Goal: Task Accomplishment & Management: Manage account settings

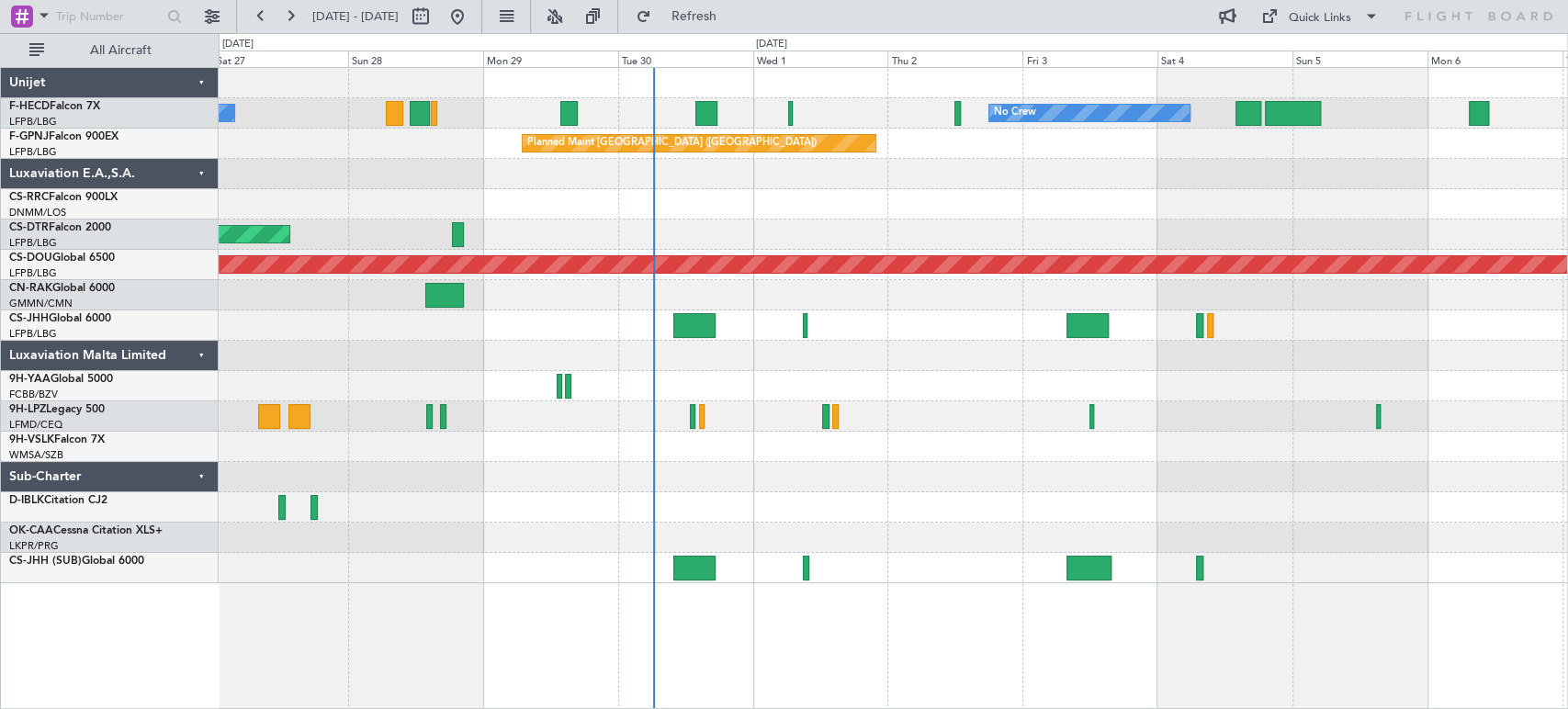
click at [585, 305] on div "No Crew No Crew Planned Maint [GEOGRAPHIC_DATA] ([GEOGRAPHIC_DATA]) No Crew Pla…" at bounding box center [892, 325] width 1348 height 515
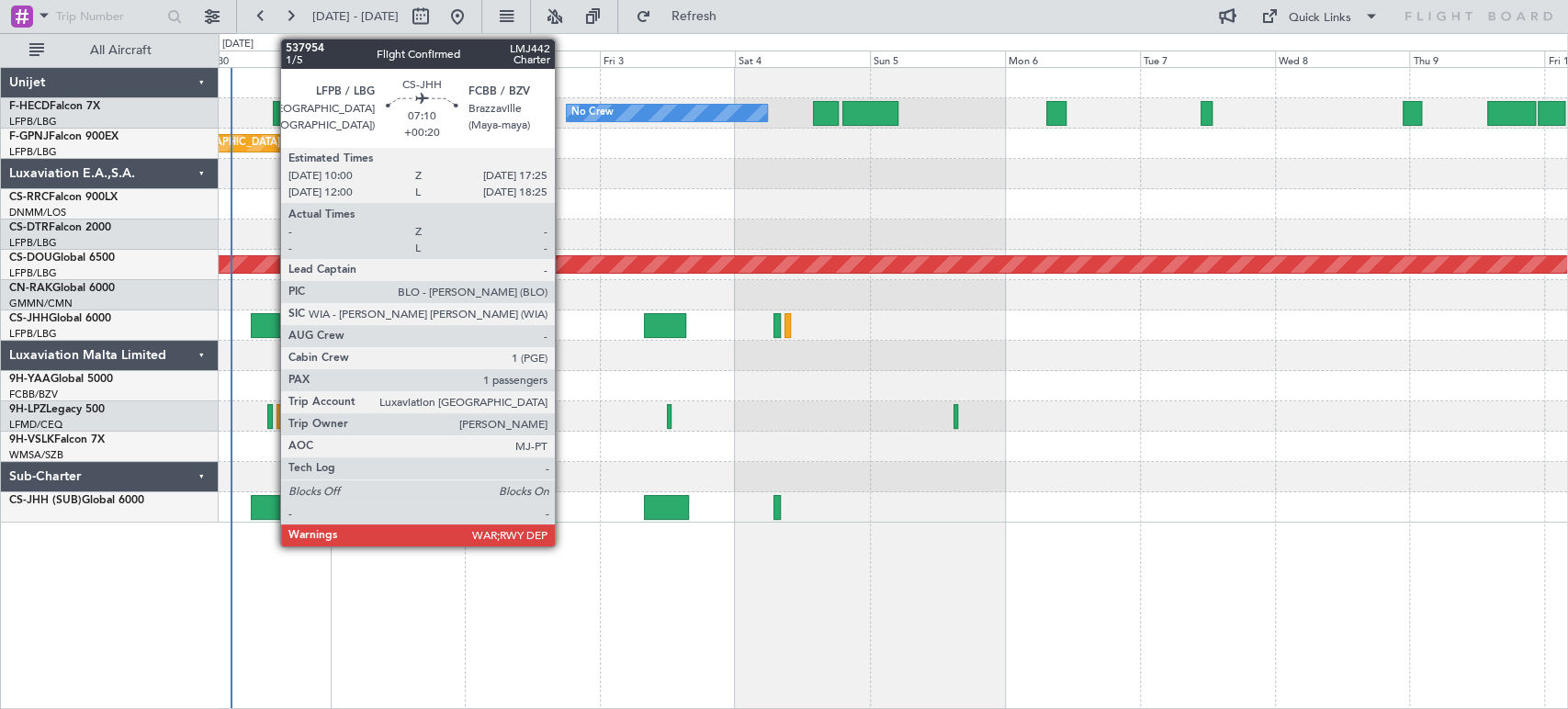
click at [271, 317] on div at bounding box center [272, 325] width 42 height 25
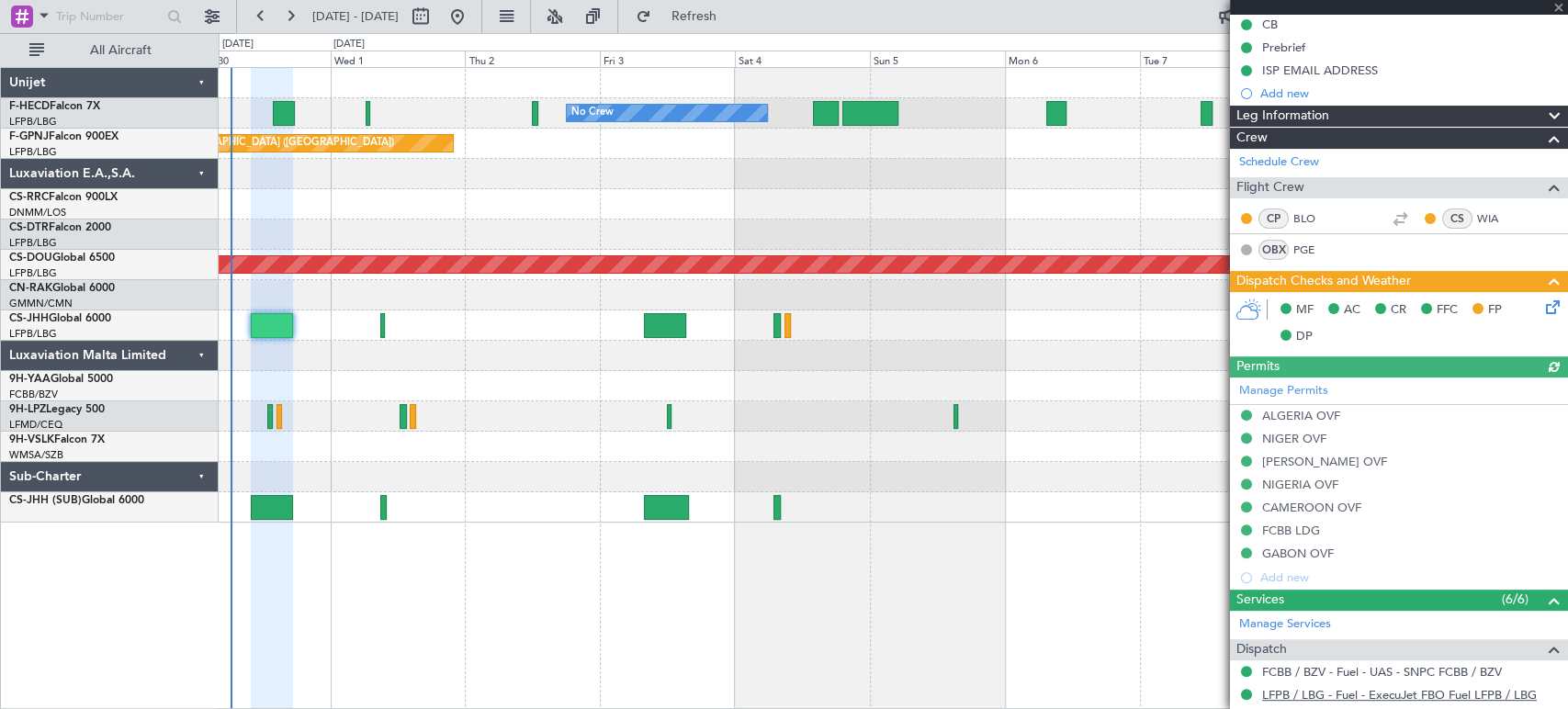
scroll to position [305, 0]
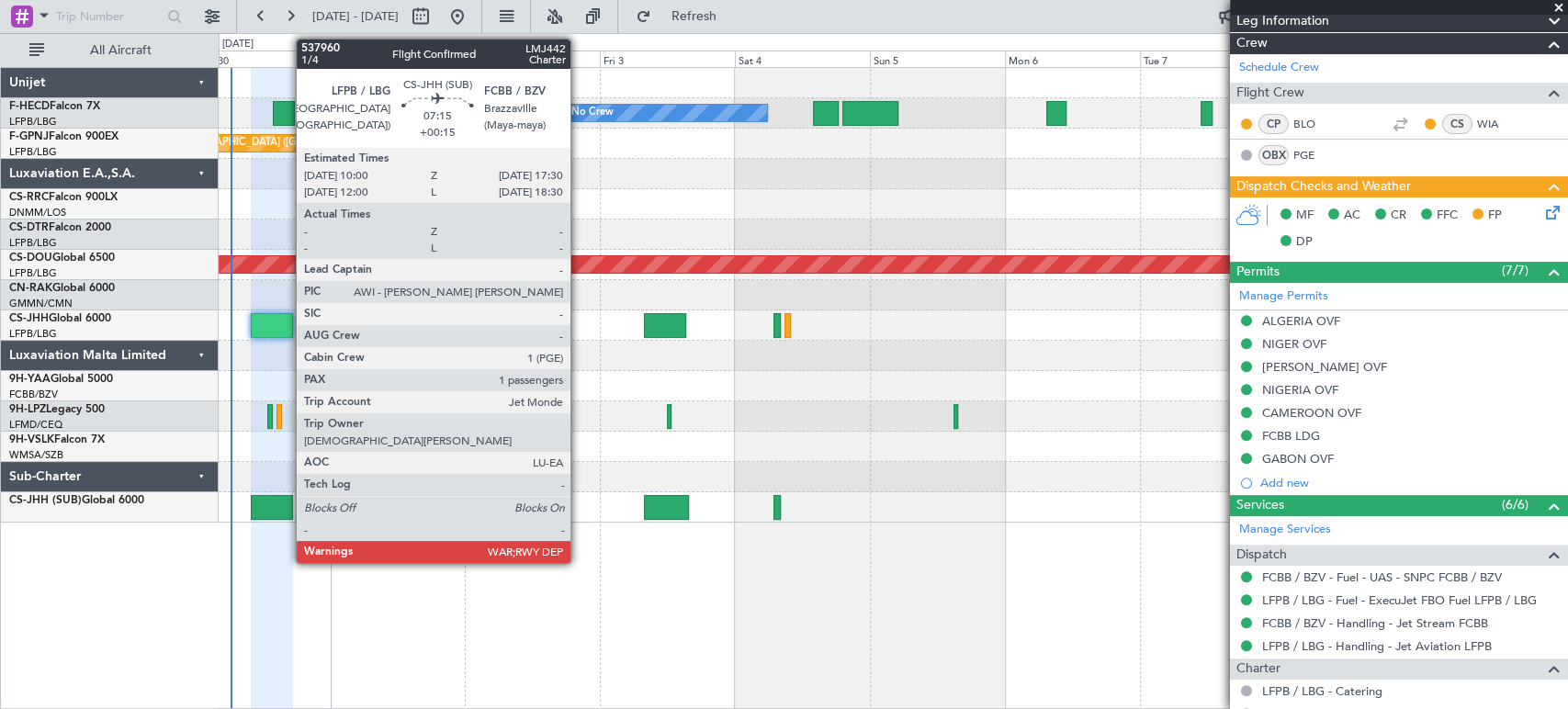
click at [286, 499] on div at bounding box center [272, 507] width 42 height 25
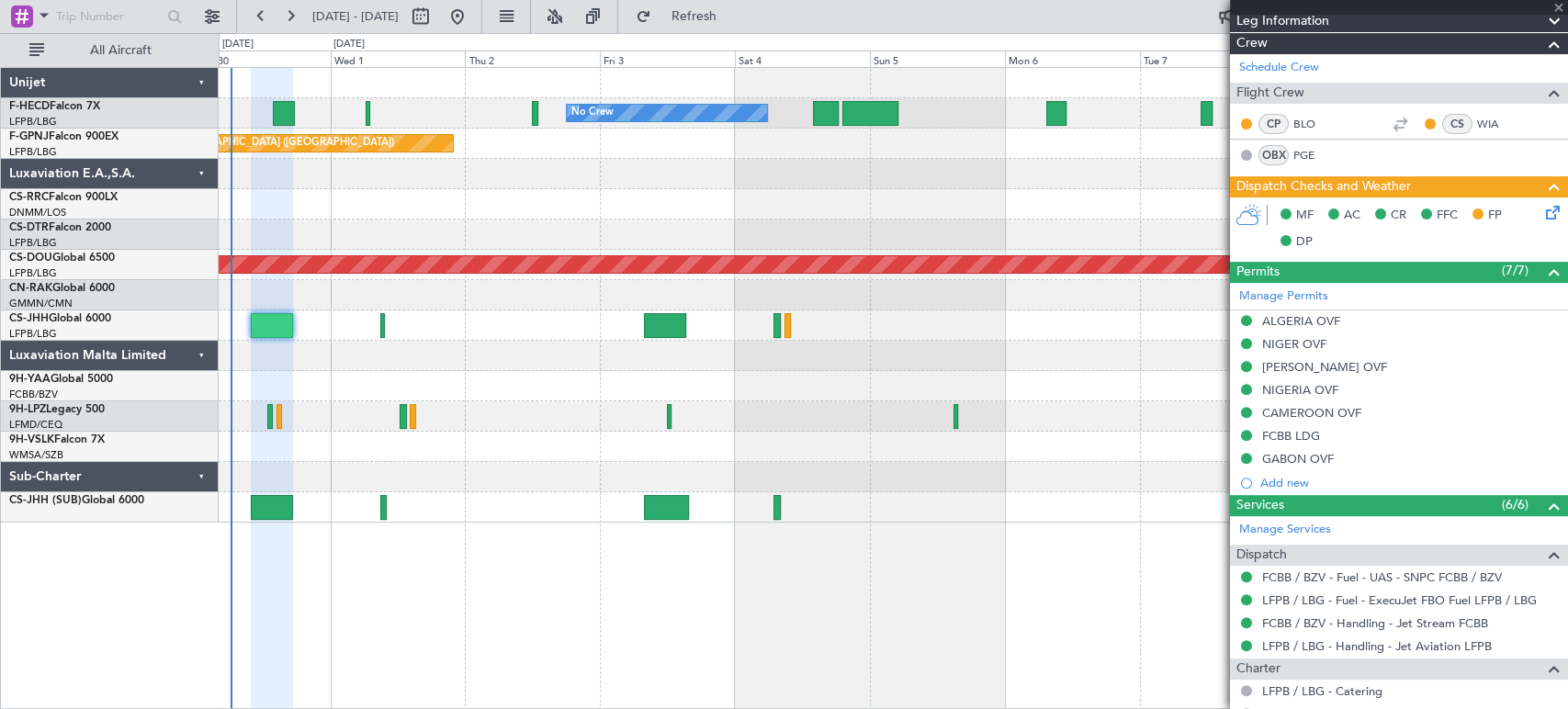
type input "+00:15"
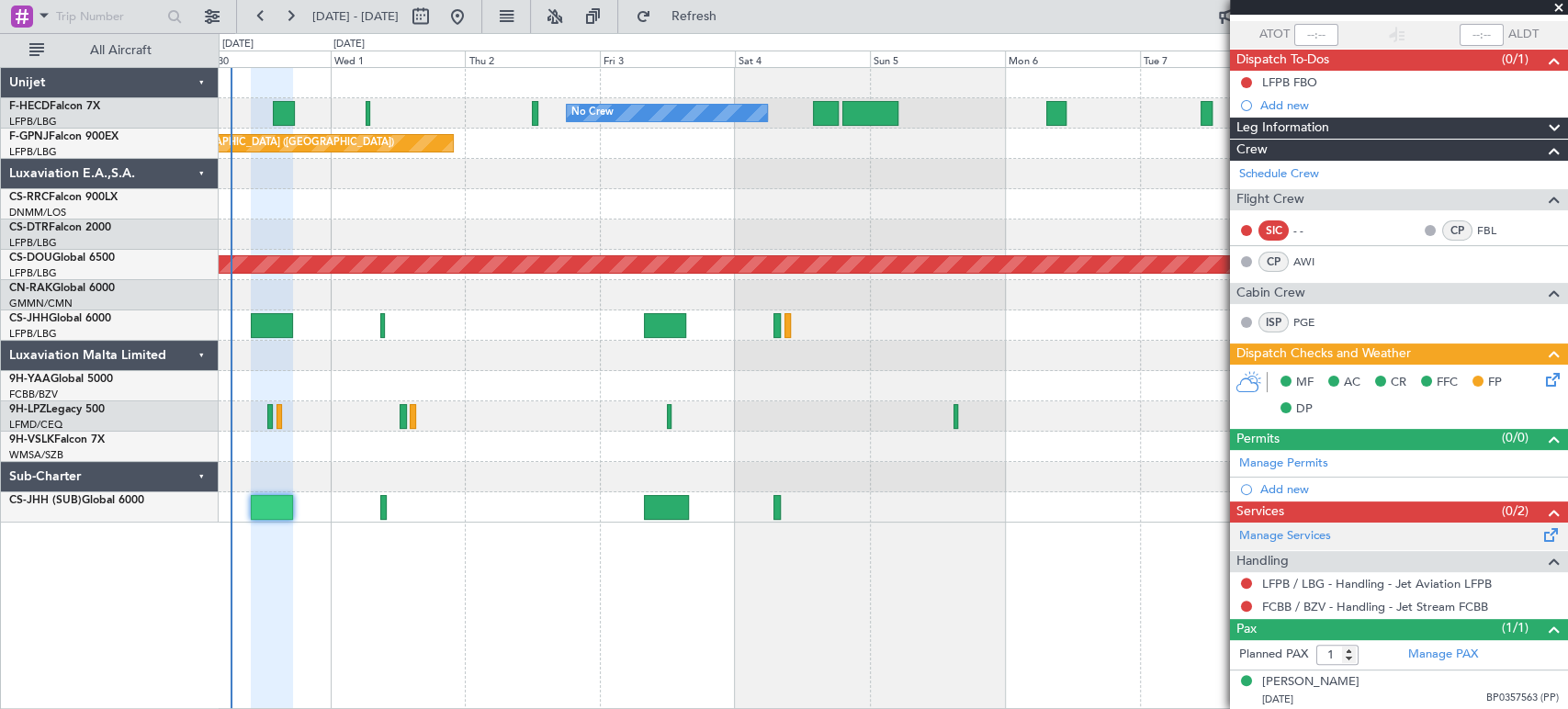
scroll to position [0, 0]
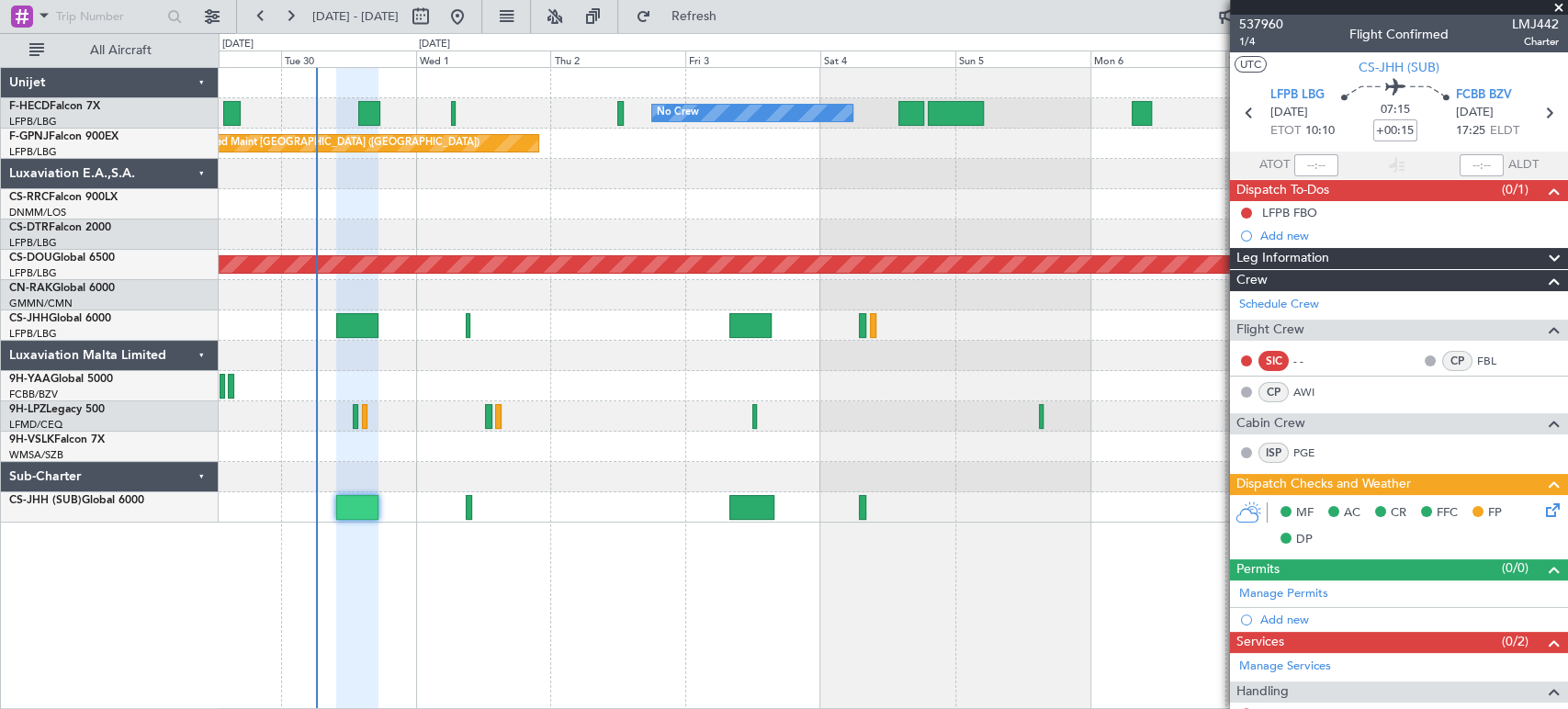
click at [670, 380] on div "No Crew No Crew No Crew Planned Maint [GEOGRAPHIC_DATA] ([GEOGRAPHIC_DATA]) No …" at bounding box center [892, 295] width 1348 height 454
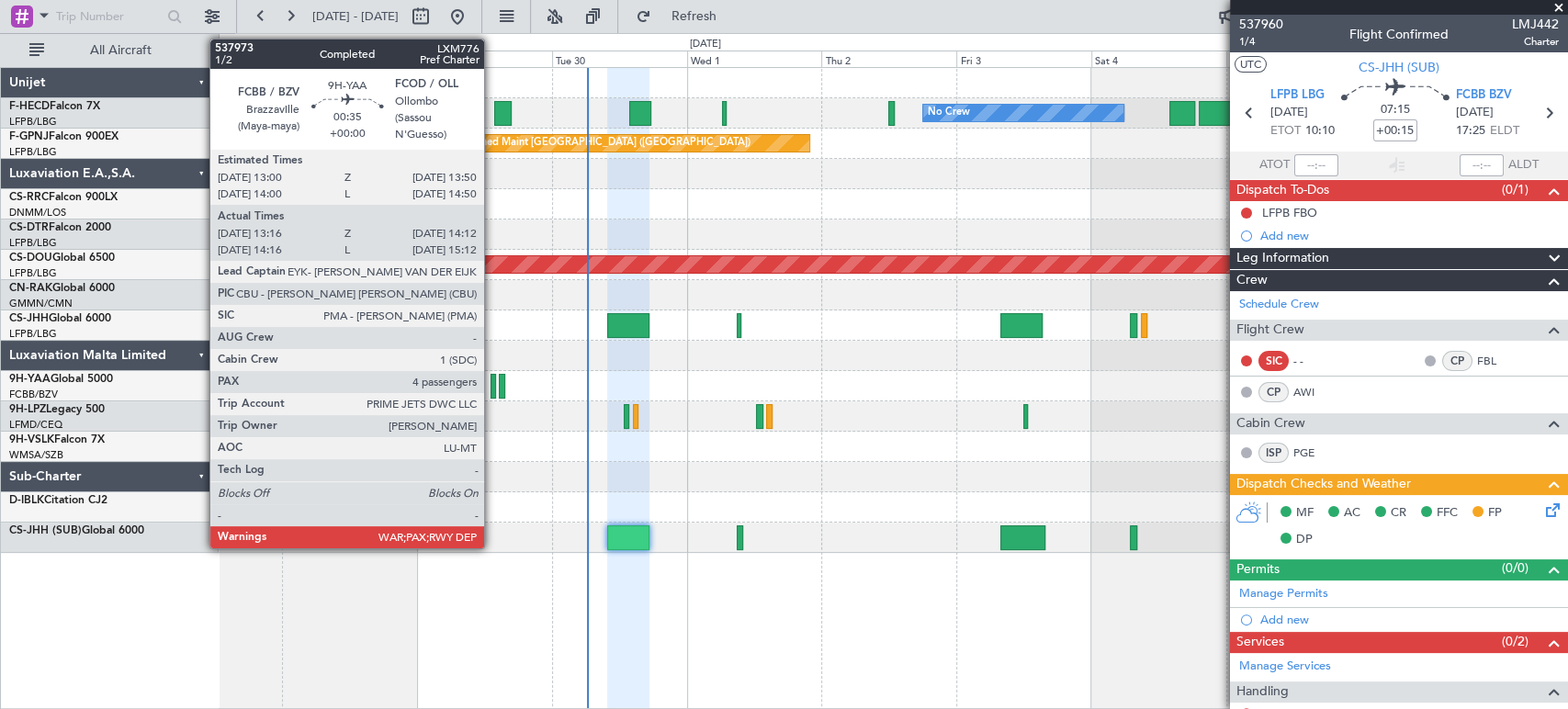
click at [492, 385] on div at bounding box center [493, 386] width 6 height 25
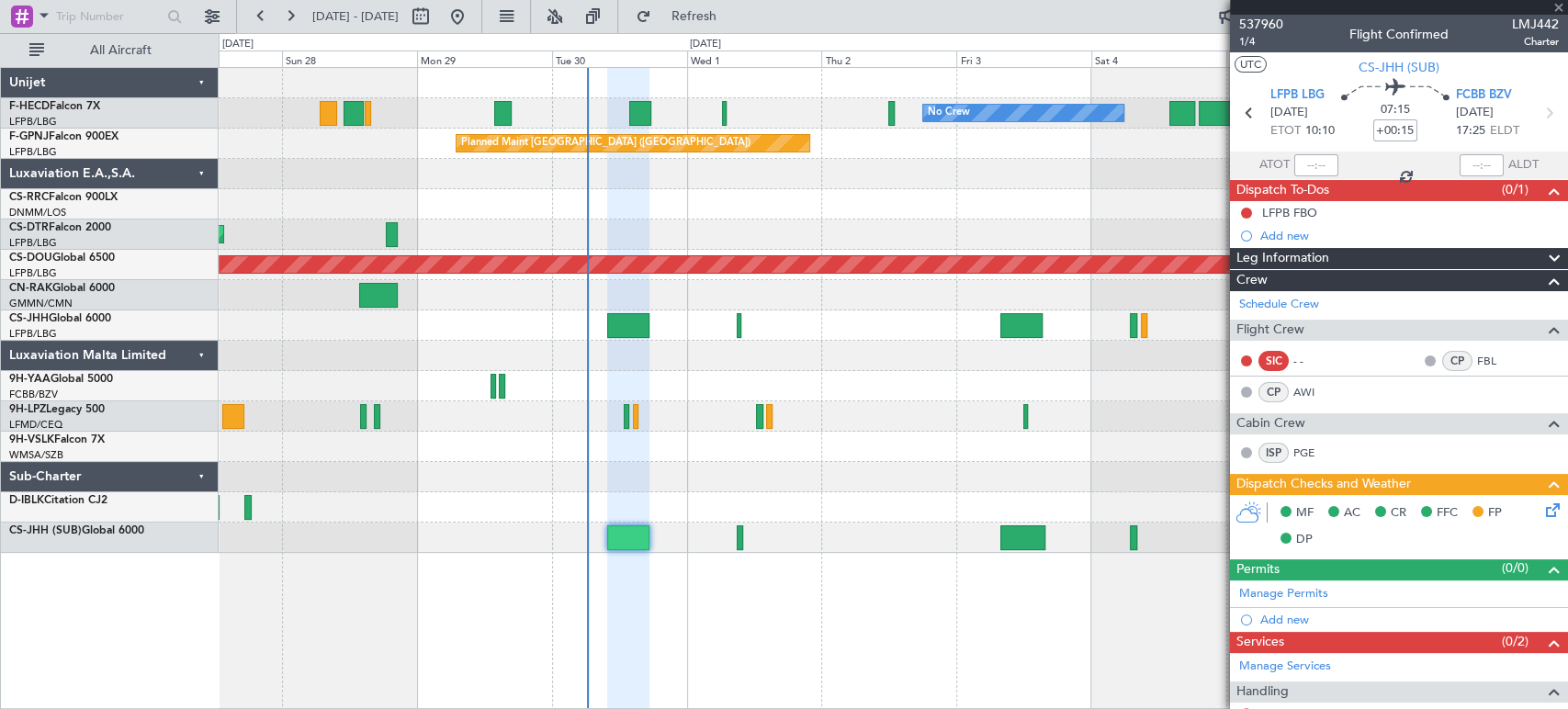
type input "13:26"
type input "14:07"
type input "4"
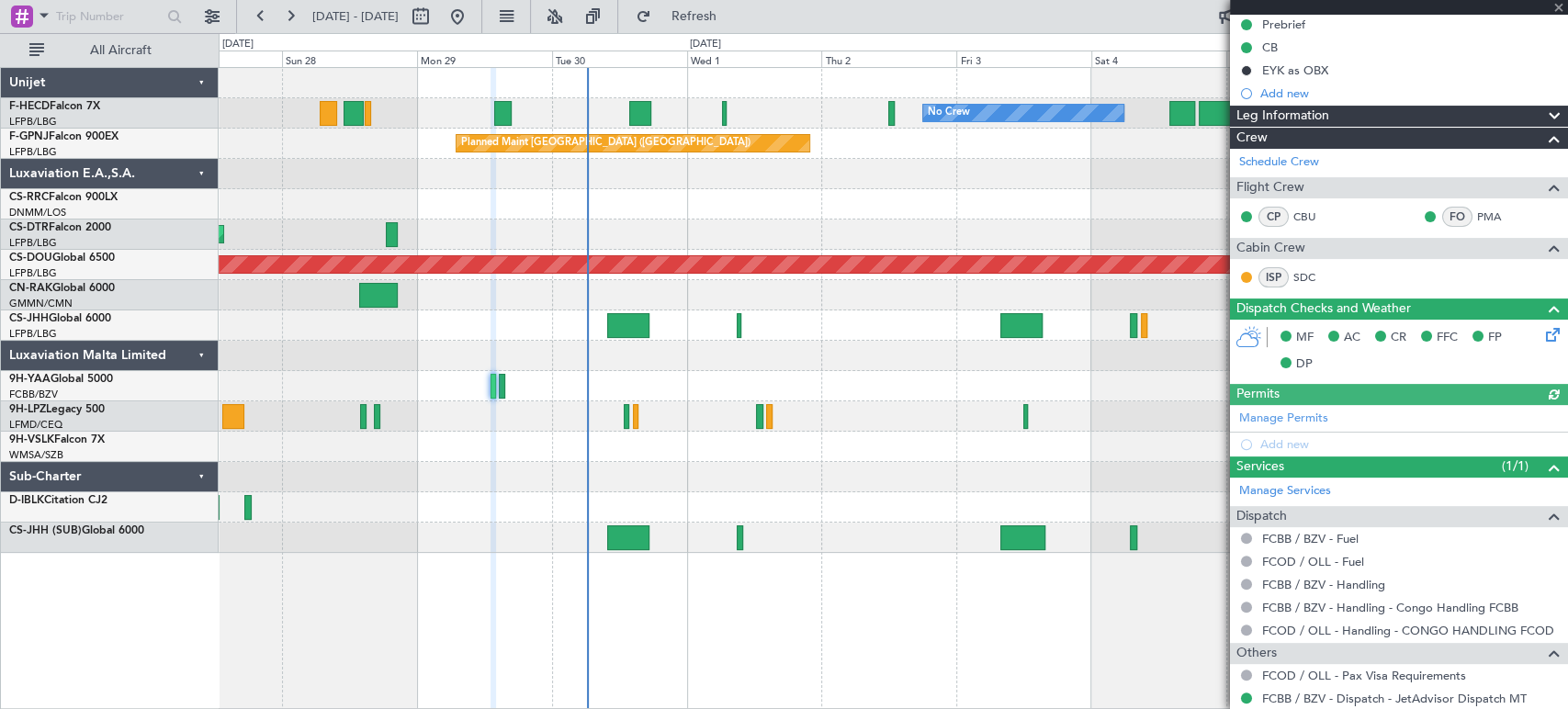
scroll to position [262, 0]
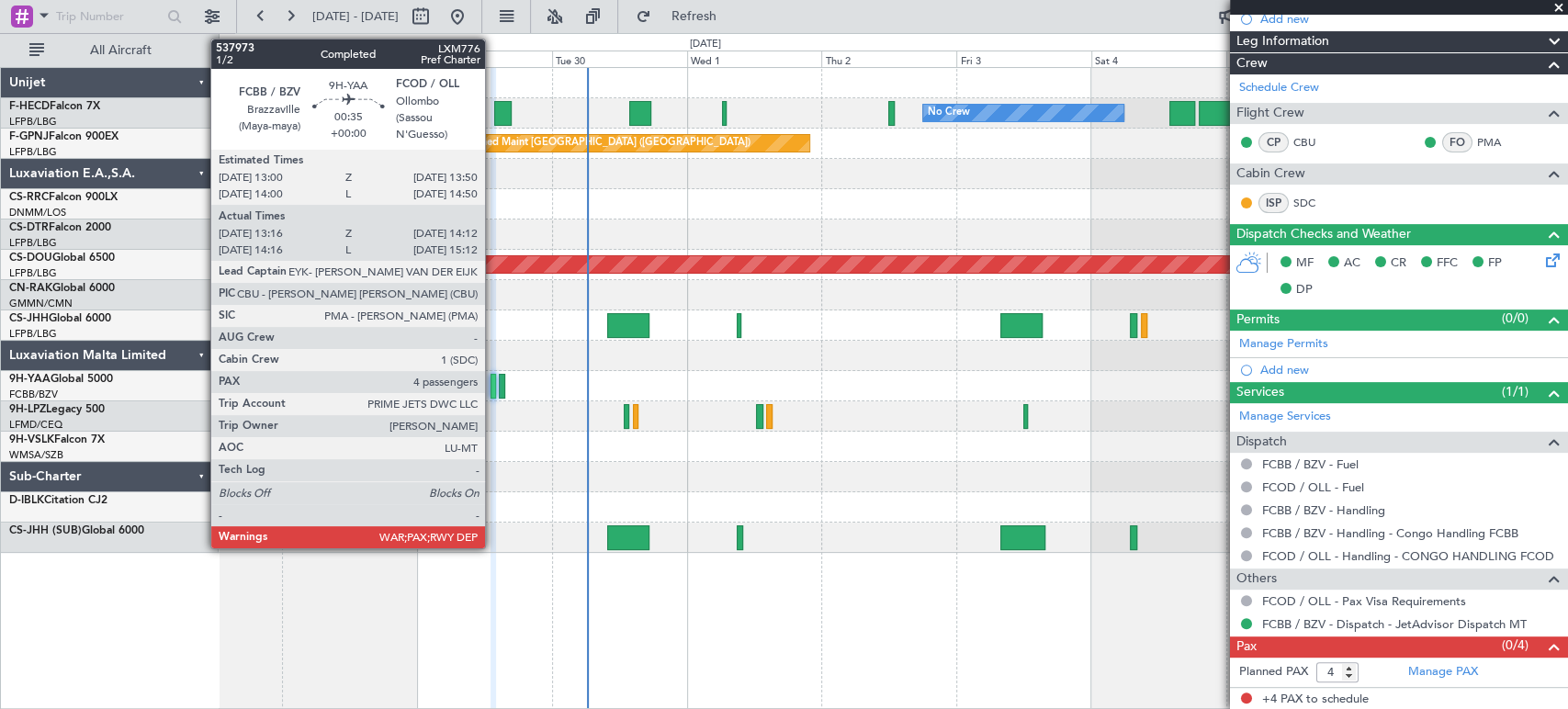
click at [494, 383] on div at bounding box center [493, 386] width 6 height 25
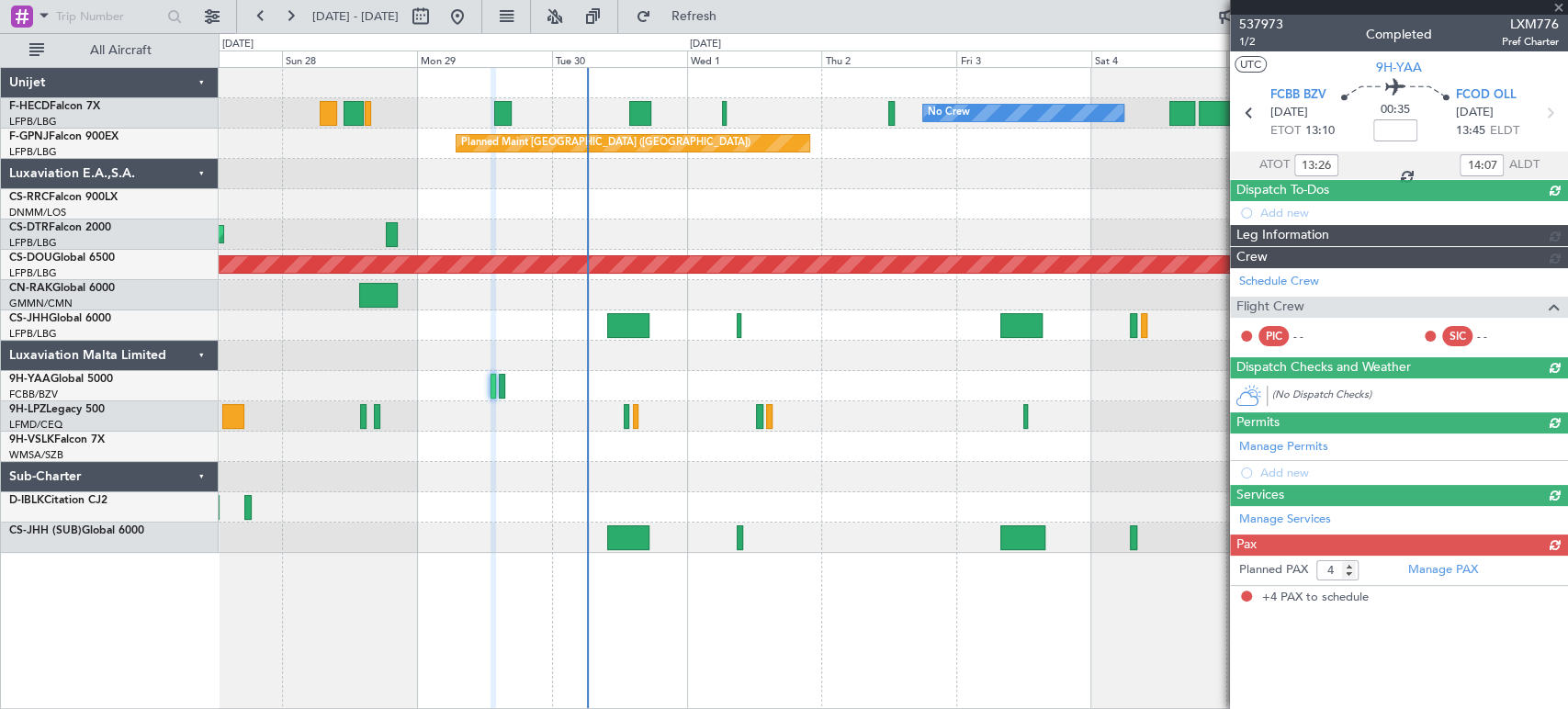
scroll to position [0, 0]
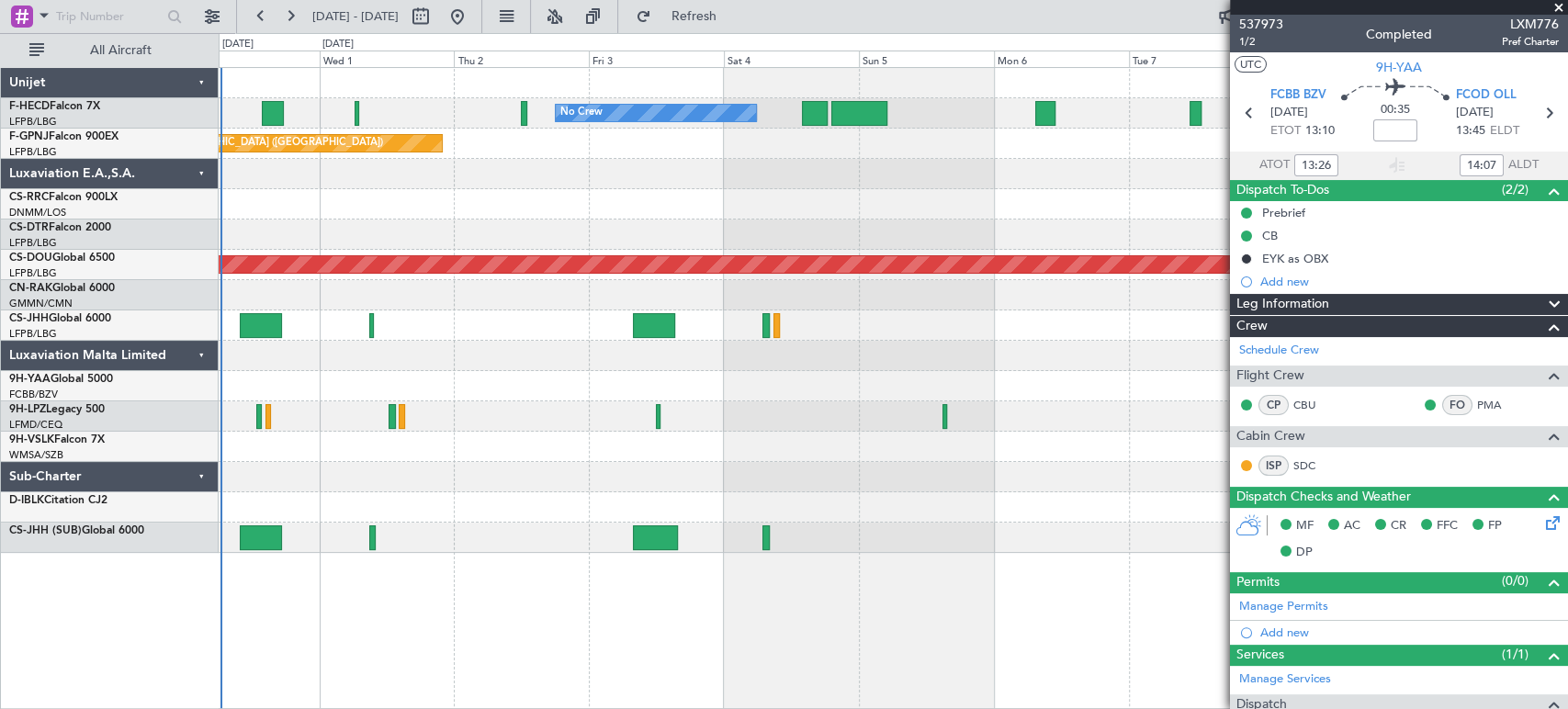
click at [613, 283] on div "No Crew No Crew Planned Maint [GEOGRAPHIC_DATA] ([GEOGRAPHIC_DATA]) No Crew Pla…" at bounding box center [892, 310] width 1348 height 485
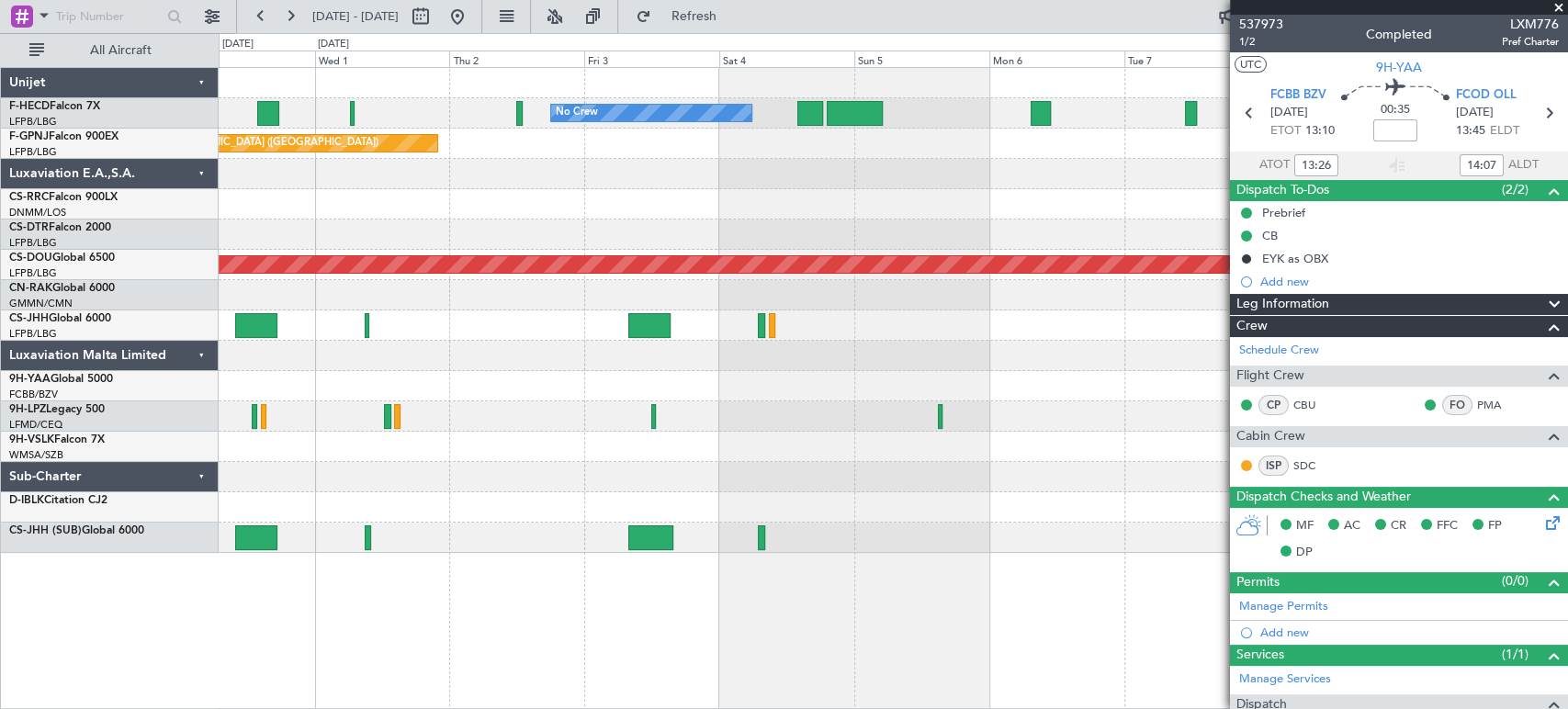
click at [734, 233] on div at bounding box center [892, 234] width 1348 height 31
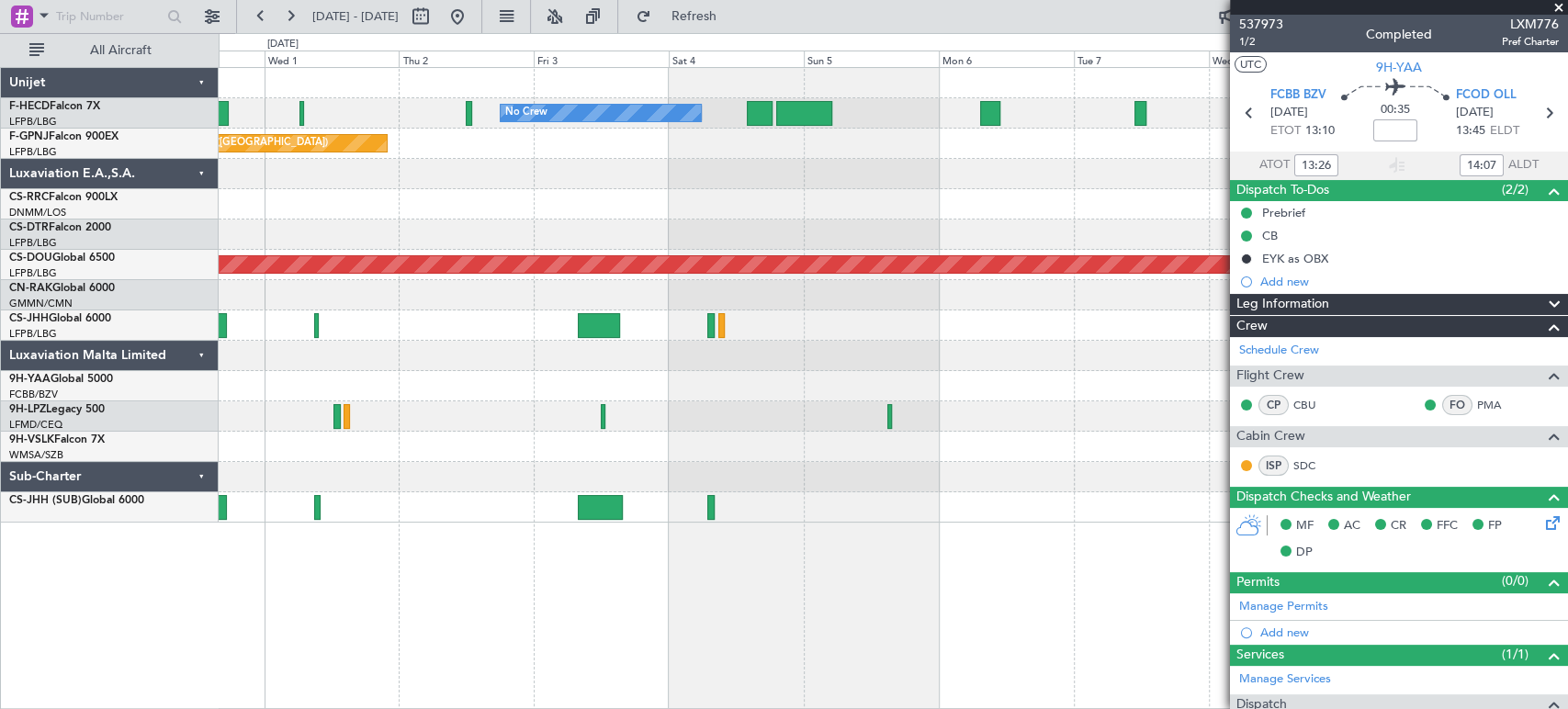
click at [366, 215] on div at bounding box center [892, 205] width 1348 height 31
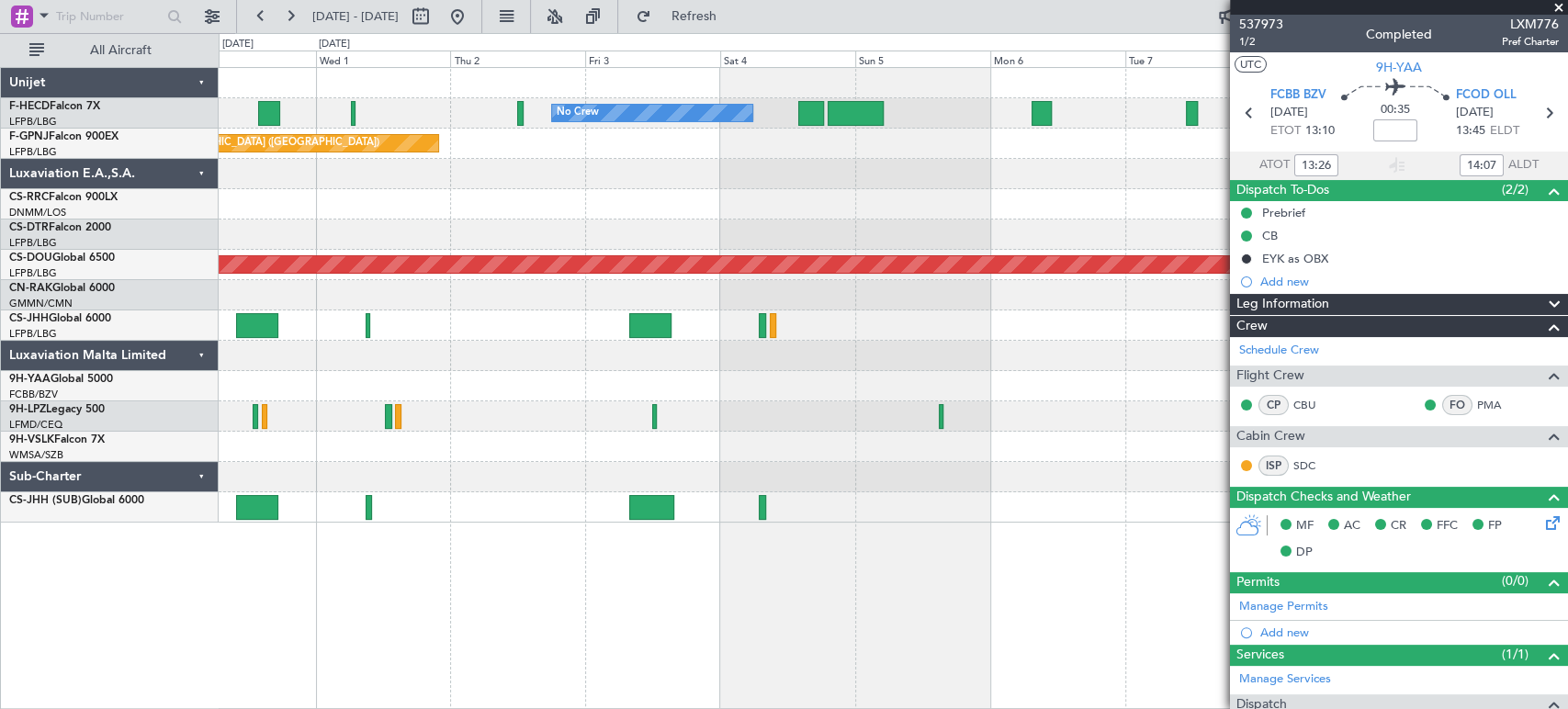
click at [524, 201] on div at bounding box center [892, 205] width 1348 height 31
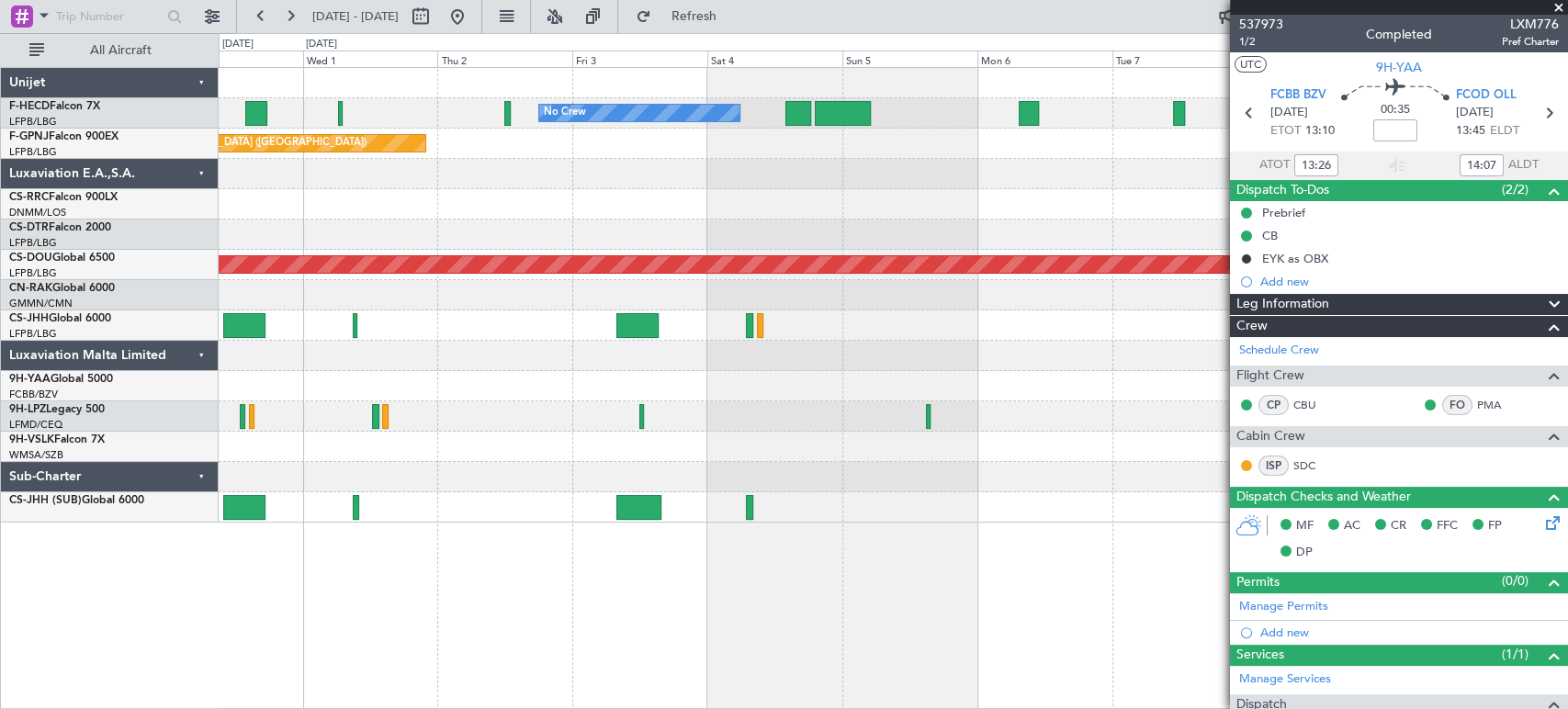
click at [654, 384] on div at bounding box center [892, 387] width 1348 height 31
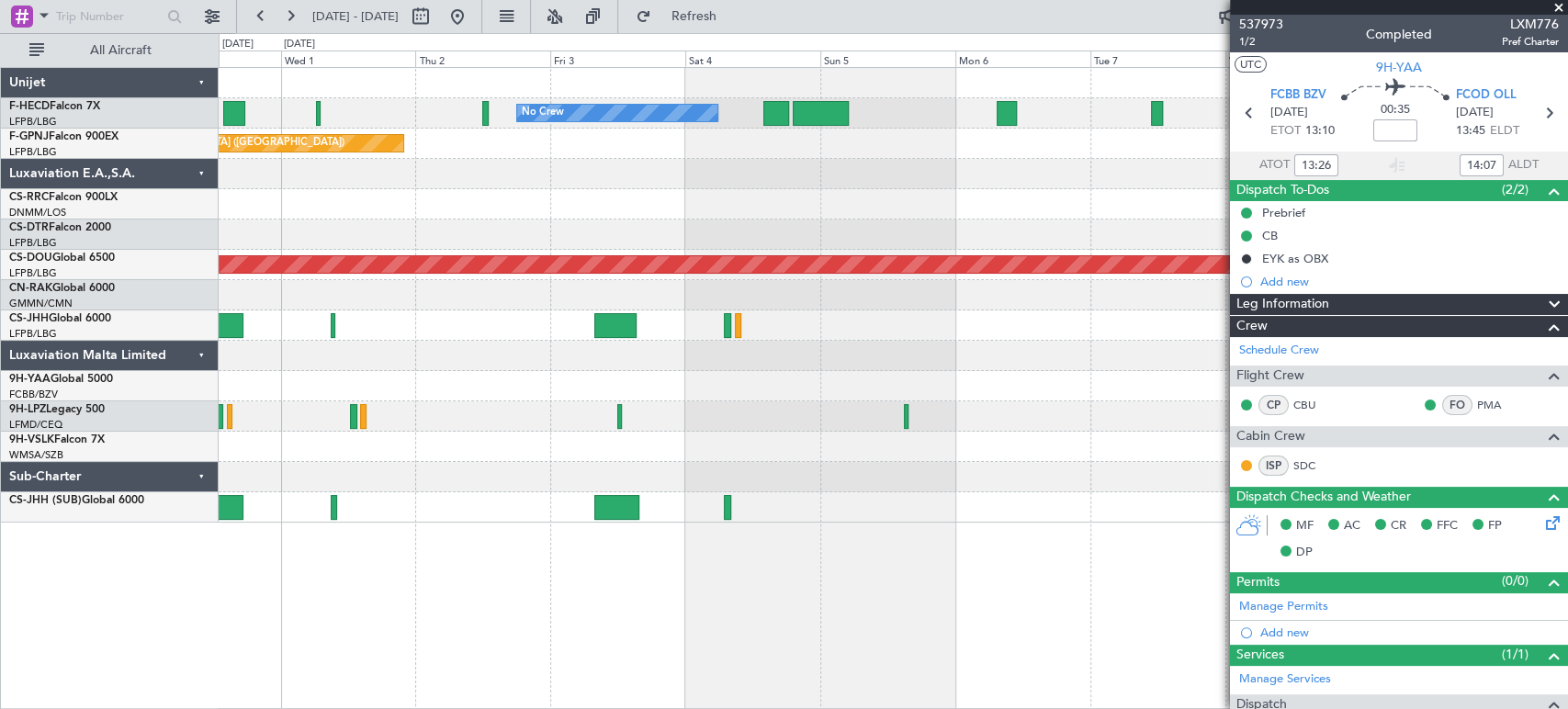
click at [755, 361] on div at bounding box center [892, 356] width 1348 height 31
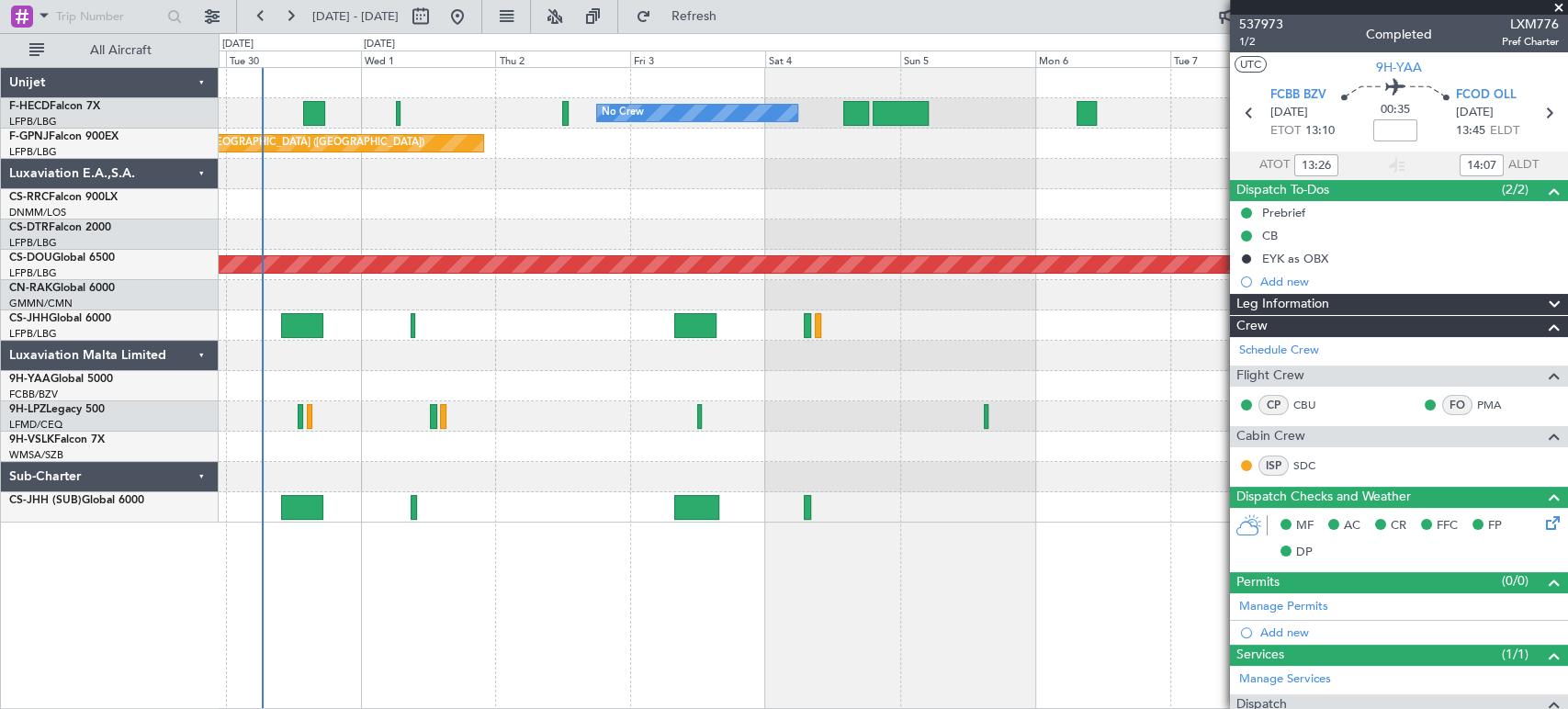
click at [316, 104] on div at bounding box center [314, 114] width 21 height 25
click at [1280, 21] on span "537973" at bounding box center [1261, 24] width 44 height 19
type input "+00:15"
type input "1"
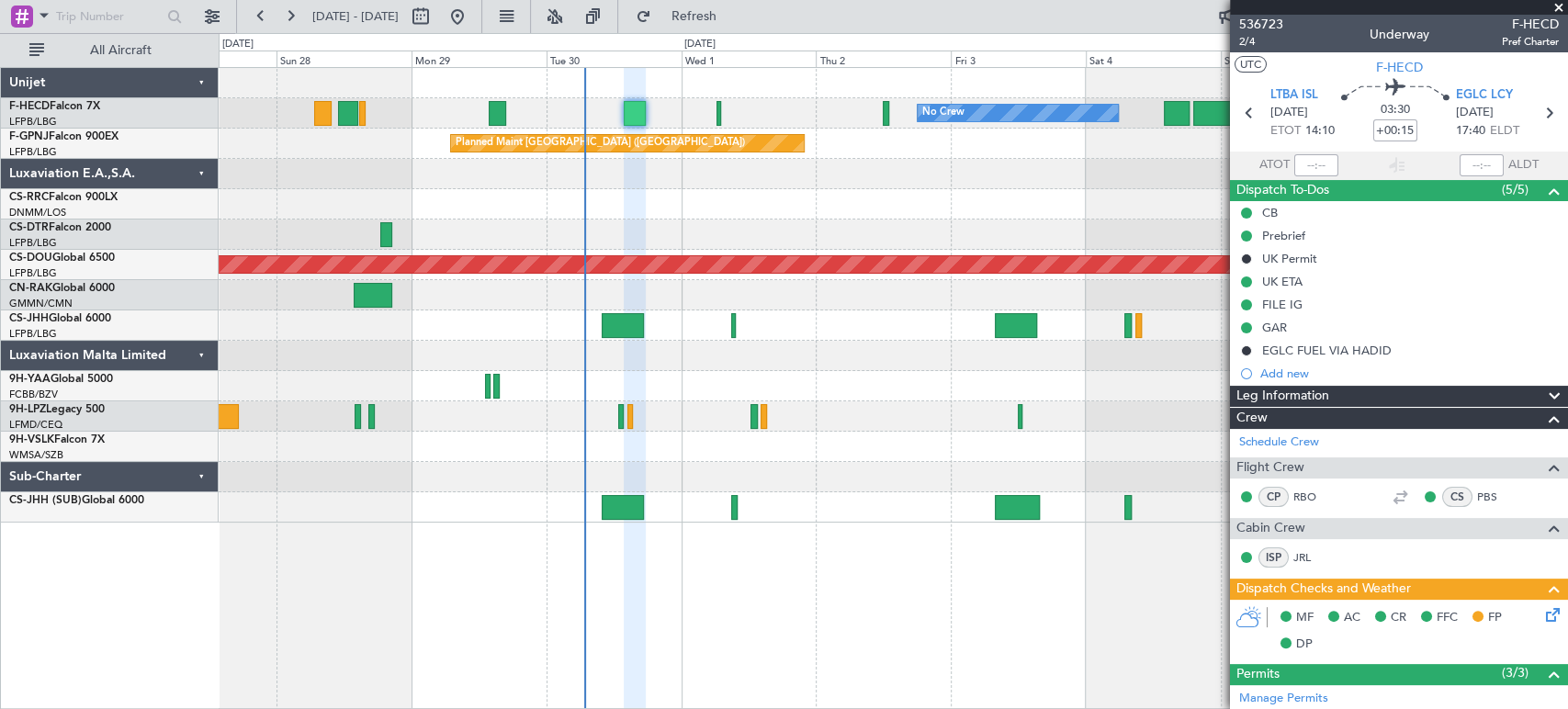
click at [752, 236] on div "No Crew No Crew Planned Maint [GEOGRAPHIC_DATA] ([GEOGRAPHIC_DATA]) No Crew Pla…" at bounding box center [892, 295] width 1348 height 454
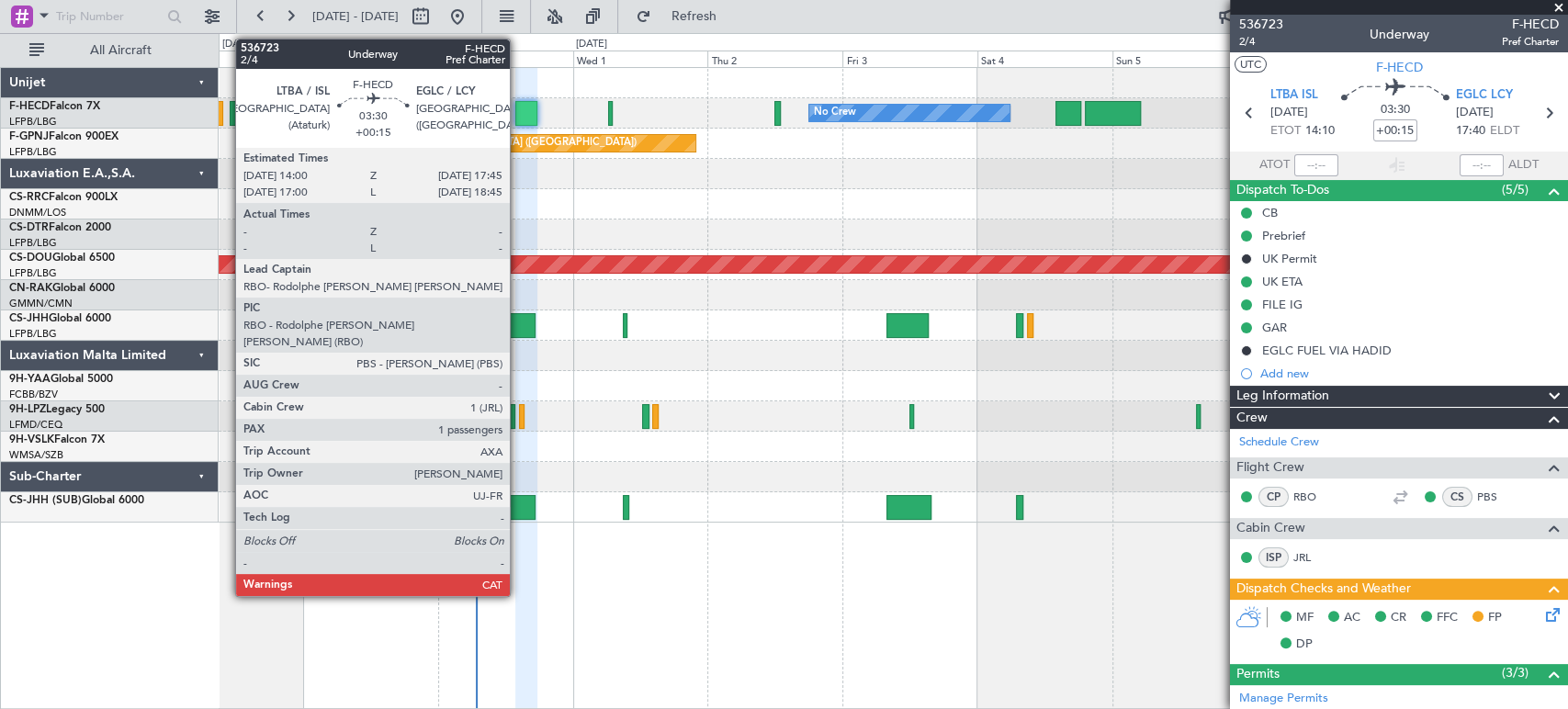
click at [523, 101] on div at bounding box center [526, 114] width 21 height 25
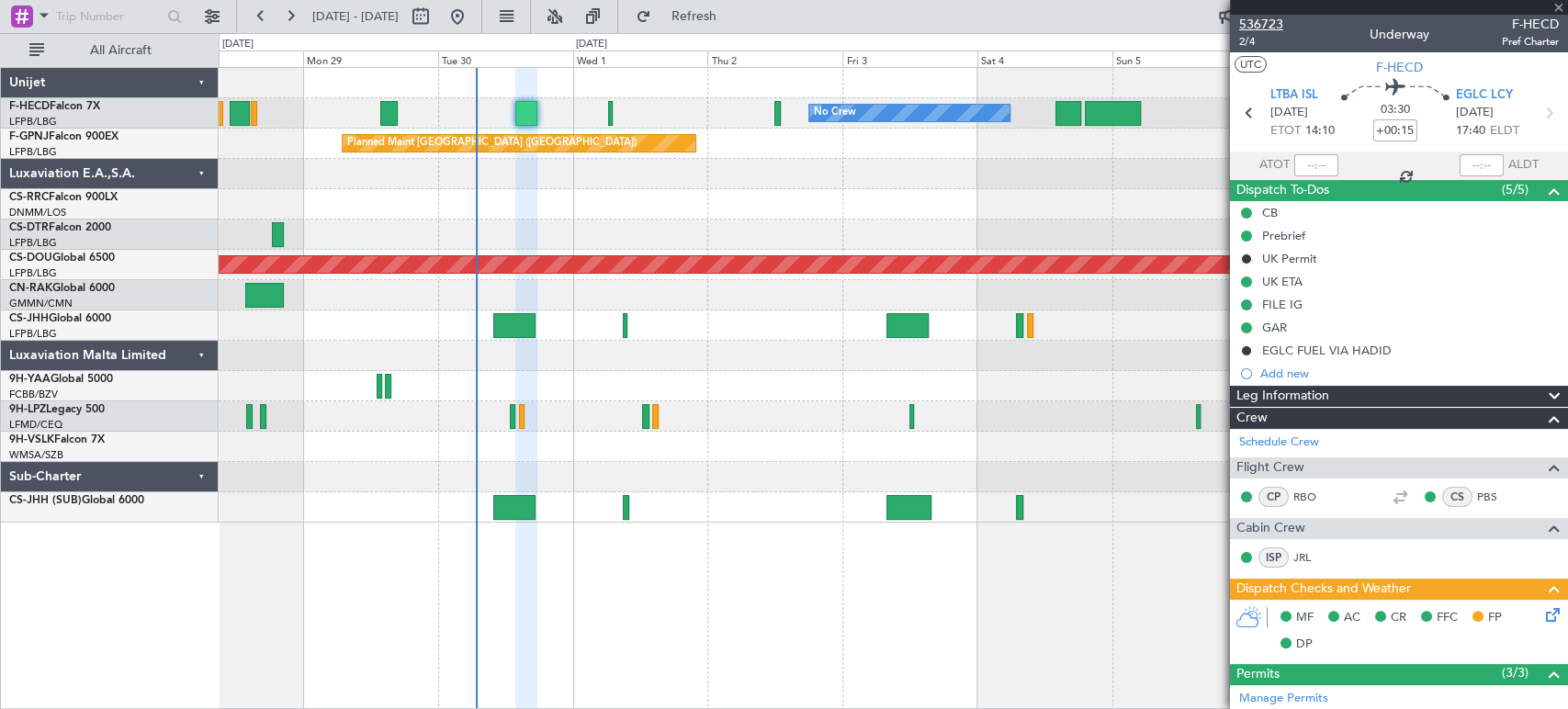
click at [1271, 19] on span "536723" at bounding box center [1261, 24] width 44 height 19
click at [291, 20] on button at bounding box center [290, 16] width 30 height 30
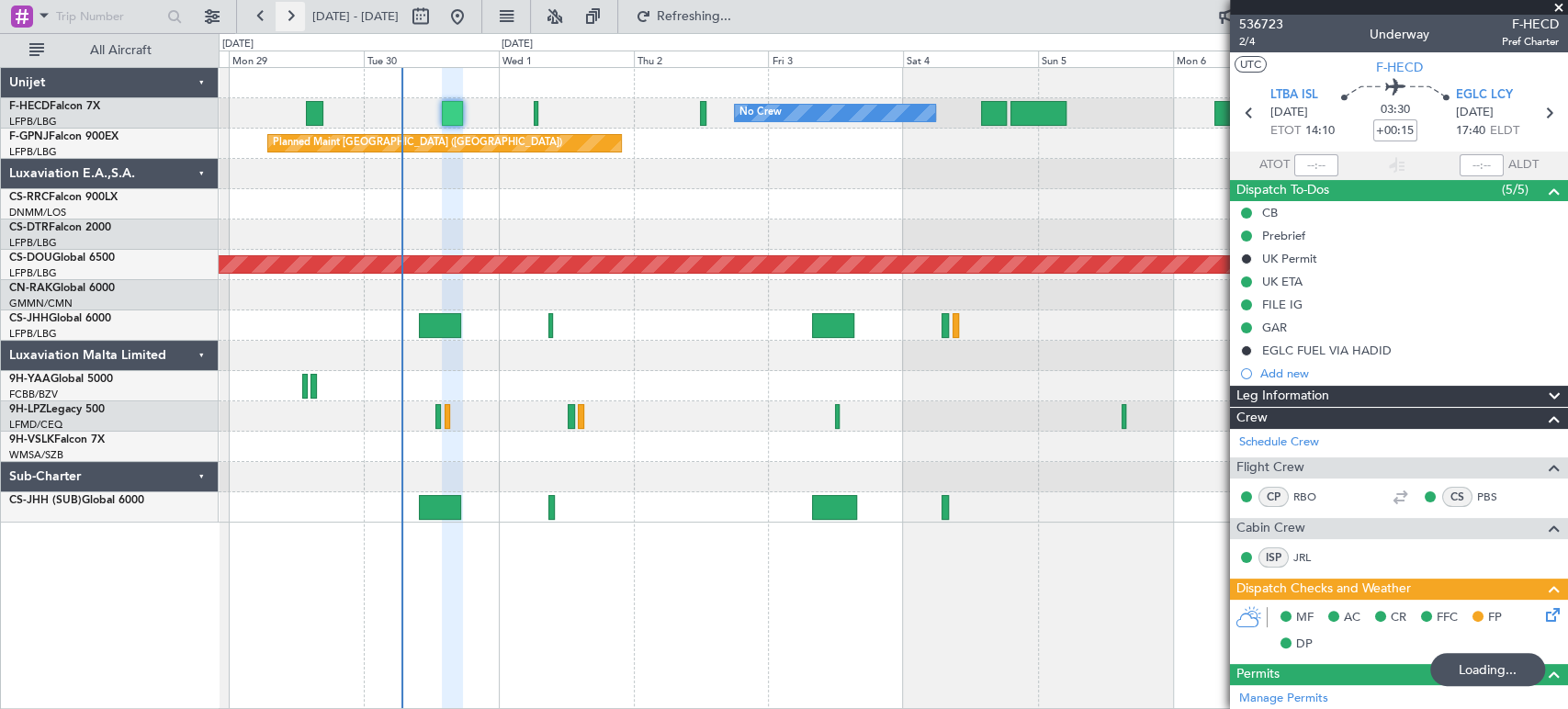
click at [291, 20] on button at bounding box center [290, 16] width 30 height 30
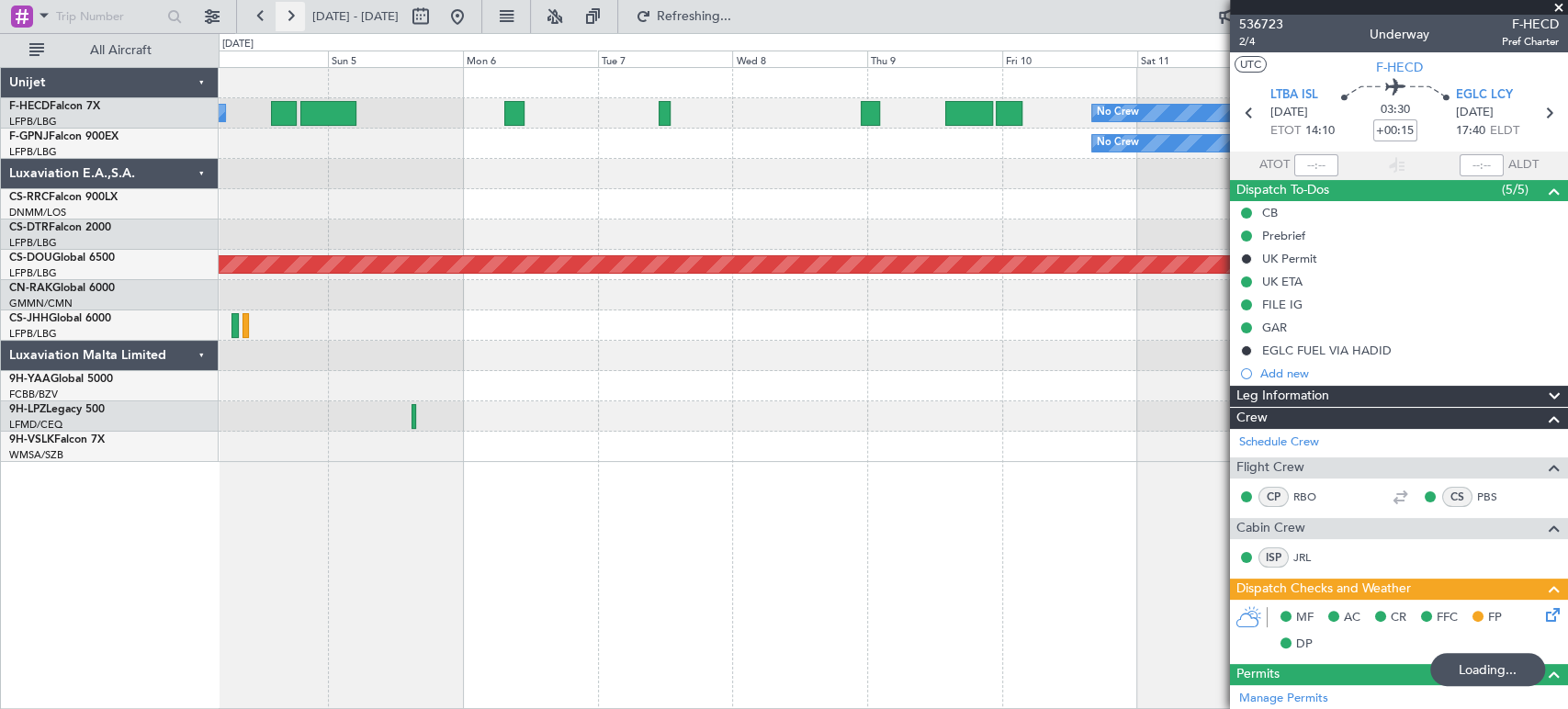
click at [291, 20] on button at bounding box center [290, 16] width 30 height 30
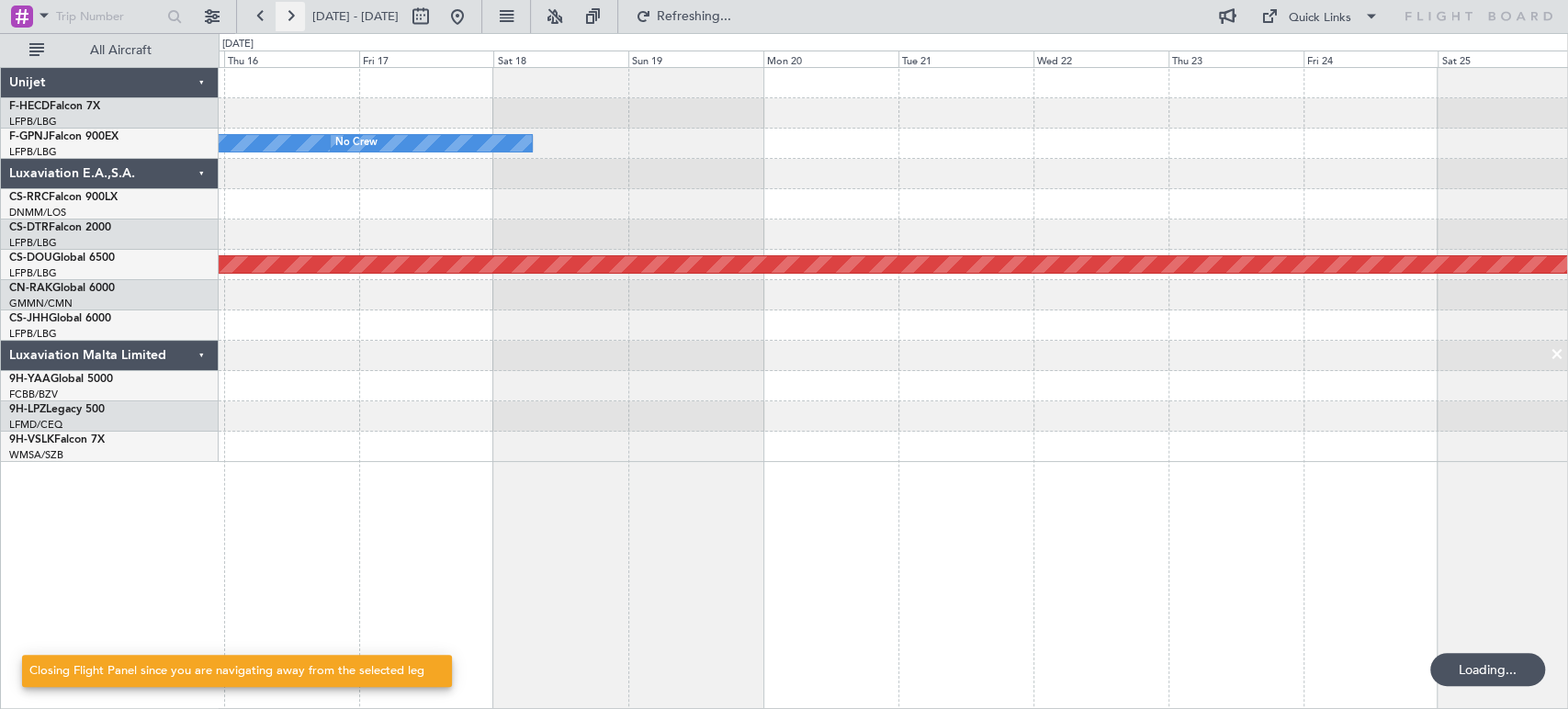
click at [291, 20] on button at bounding box center [290, 16] width 30 height 30
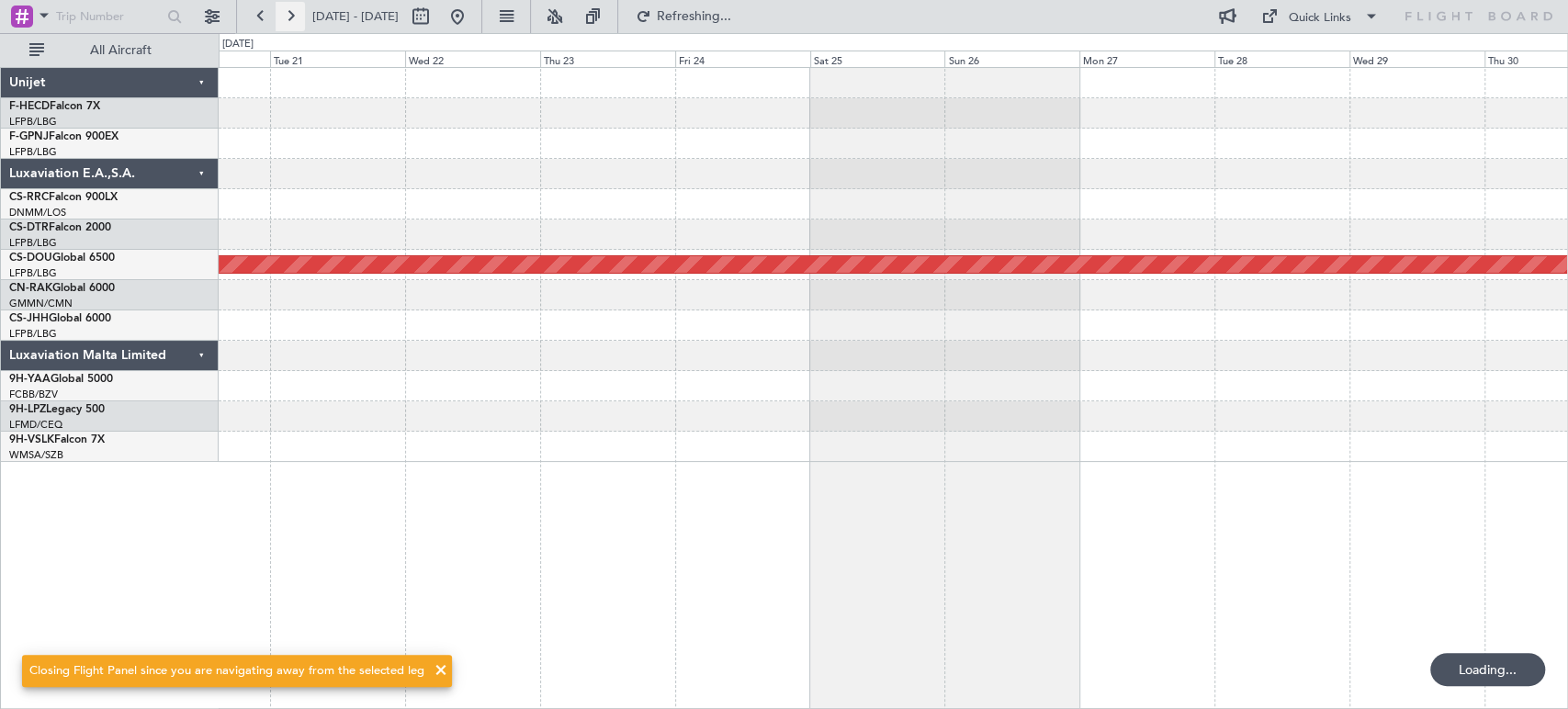
click at [291, 20] on button at bounding box center [290, 16] width 30 height 30
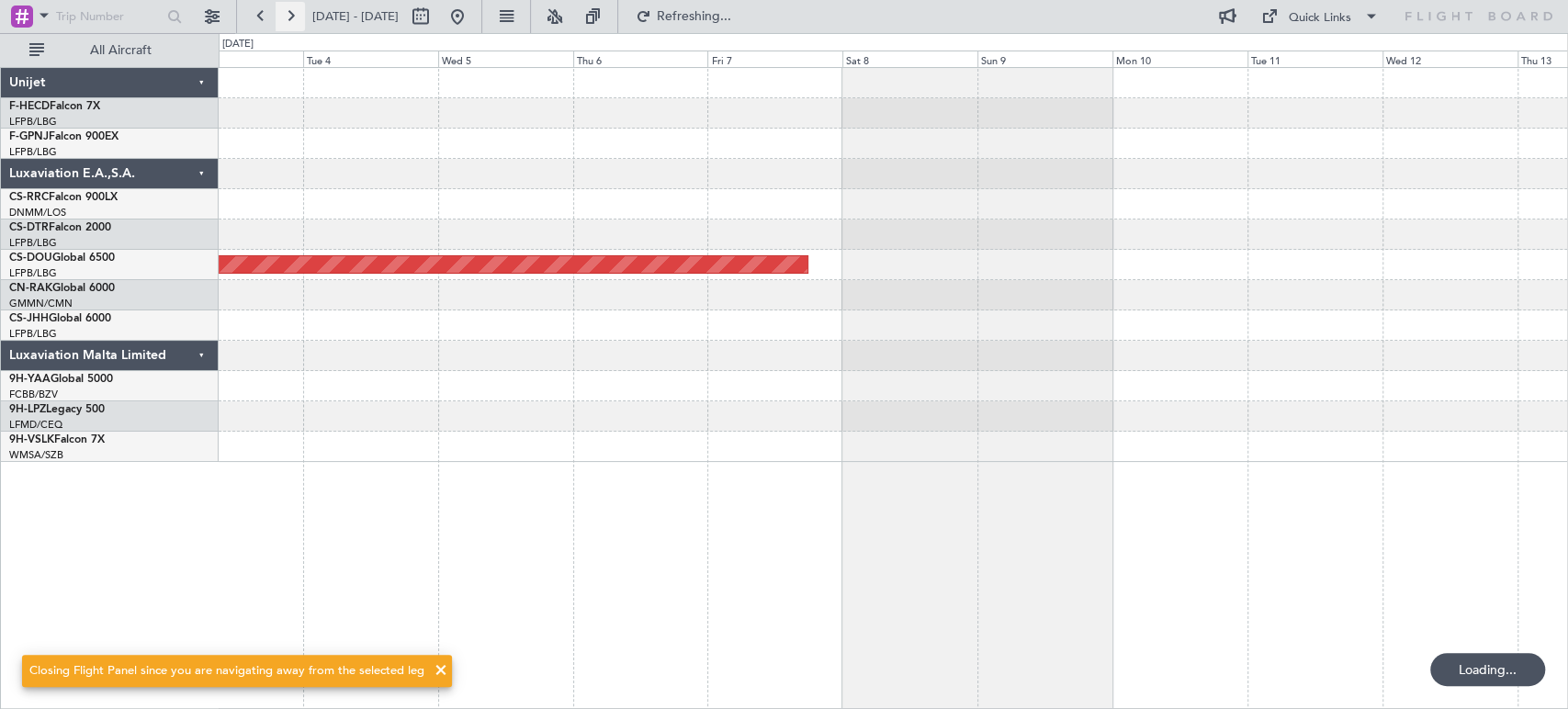
click at [291, 20] on button at bounding box center [290, 16] width 30 height 30
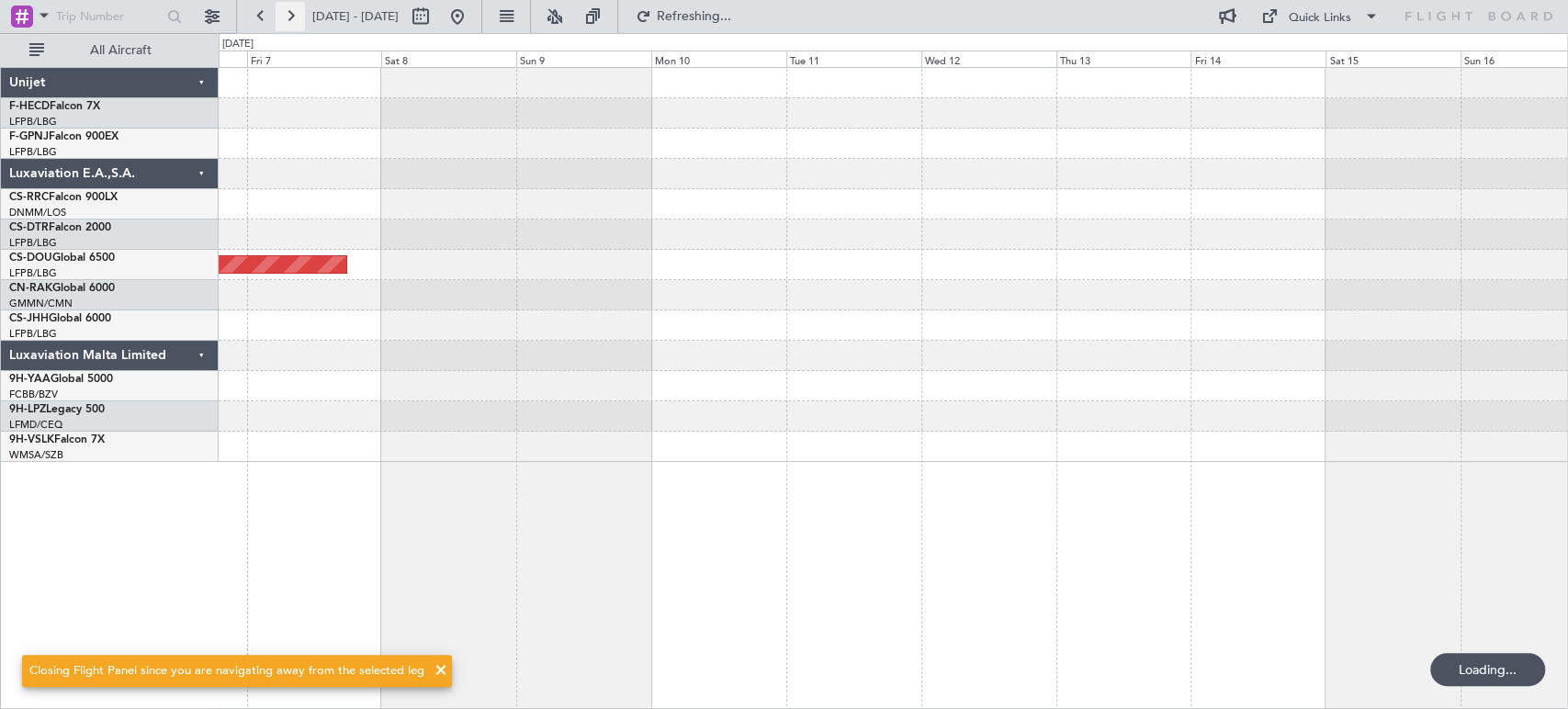
click at [291, 20] on button at bounding box center [290, 16] width 30 height 30
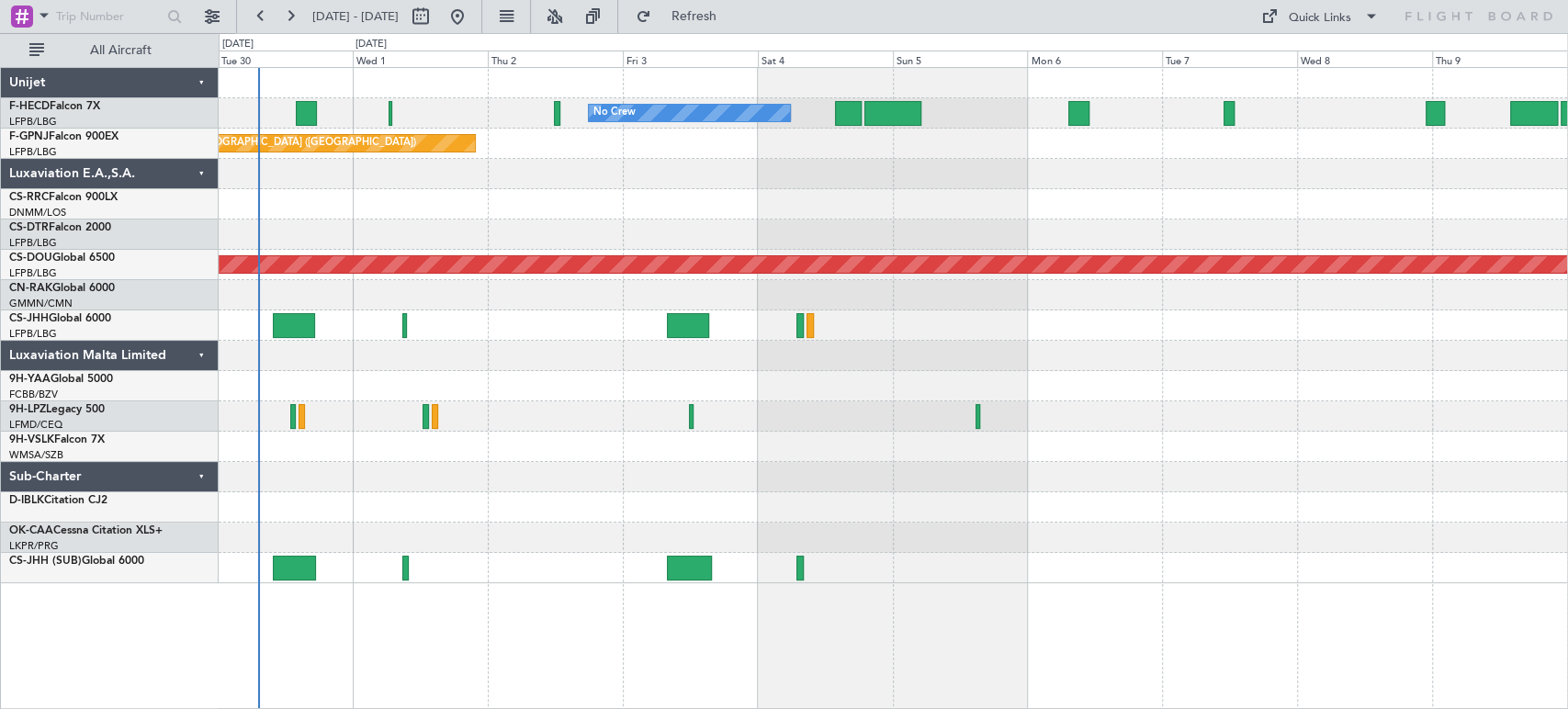
click at [396, 297] on div "No Crew No Crew Planned Maint [GEOGRAPHIC_DATA] ([GEOGRAPHIC_DATA]) No Crew [GE…" at bounding box center [892, 325] width 1348 height 515
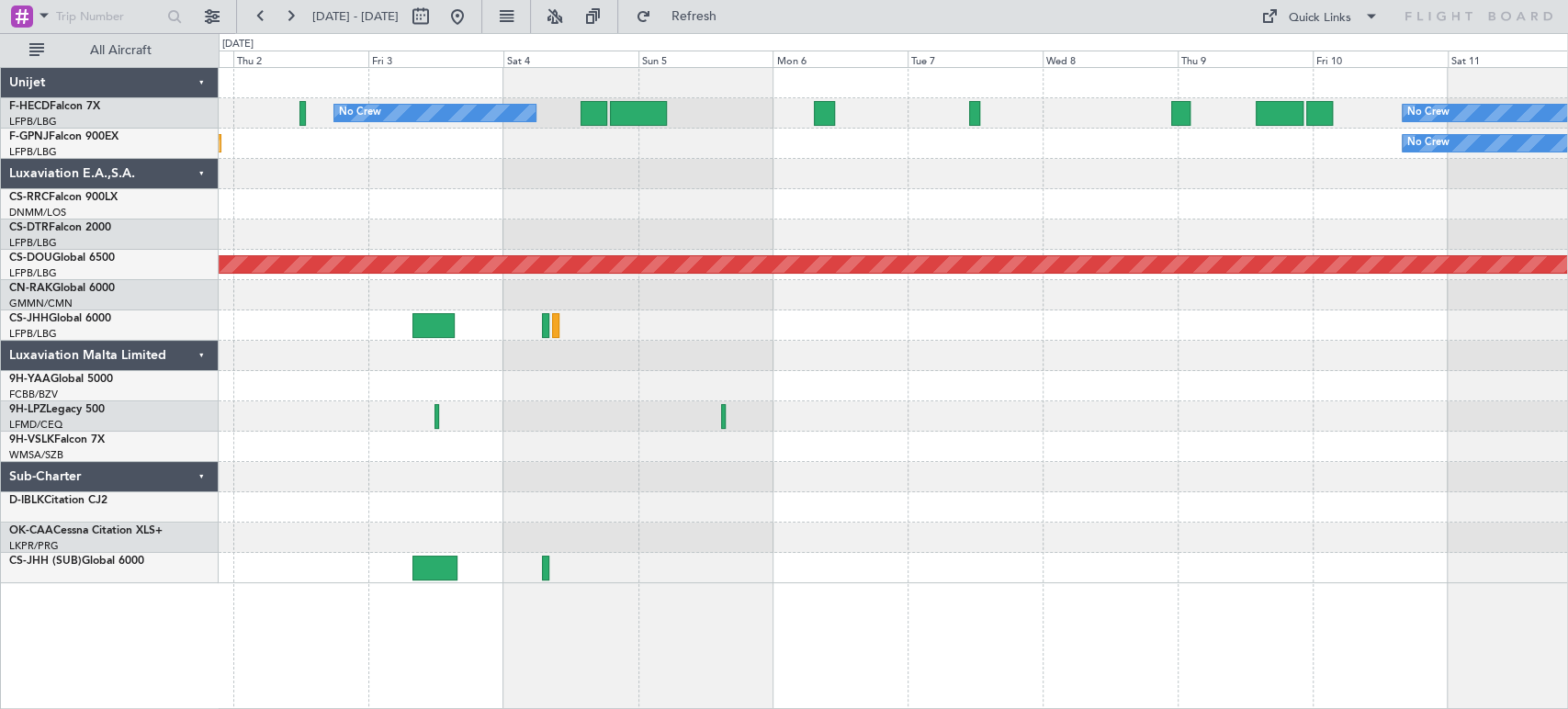
click at [132, 244] on div "No Crew No Crew Planned Maint Paris (Le Bourget) No Crew Planned Maint London (…" at bounding box center [784, 371] width 1568 height 676
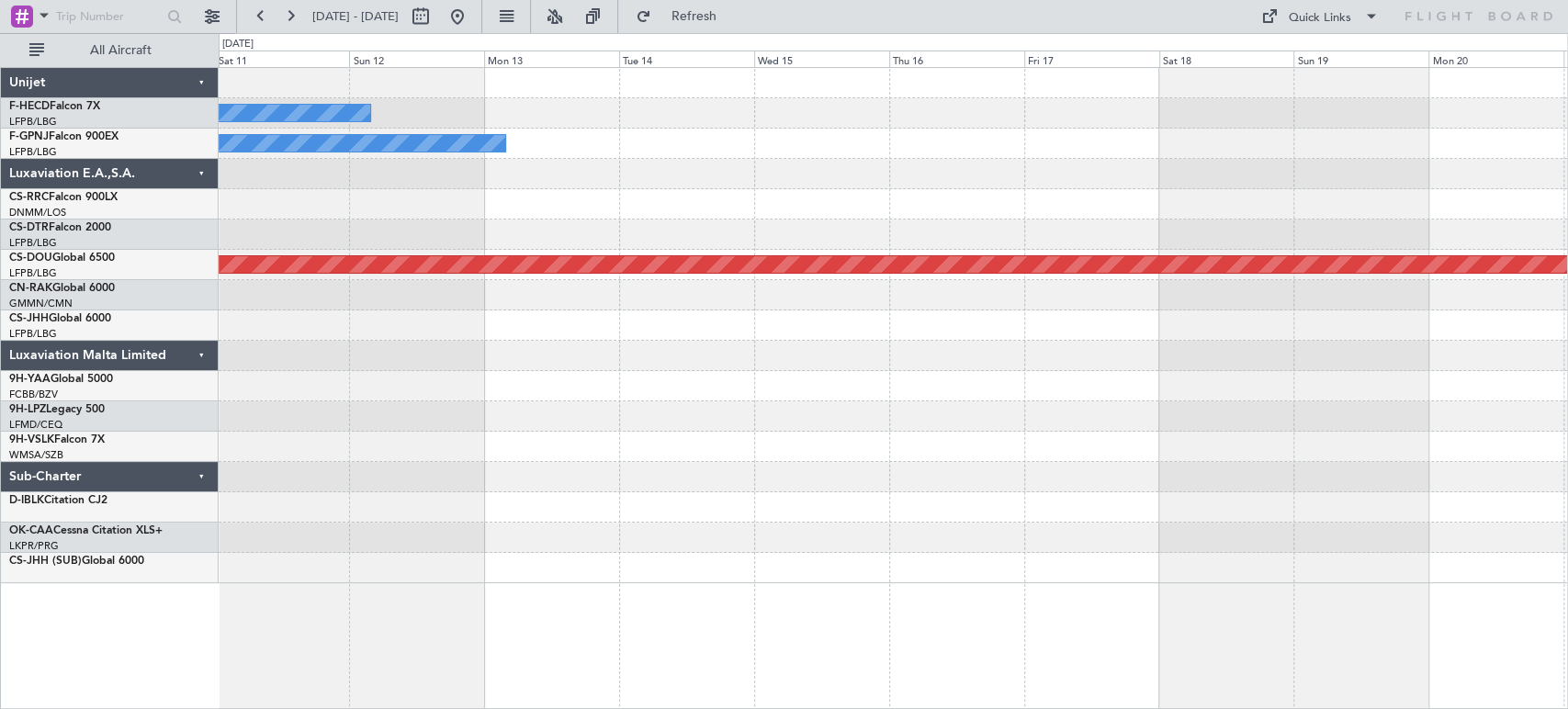
click at [168, 222] on div "No Crew No Crew Planned Maint London (Biggin Hill) Unijet F-HECD Falcon 7X LFPB…" at bounding box center [784, 371] width 1568 height 676
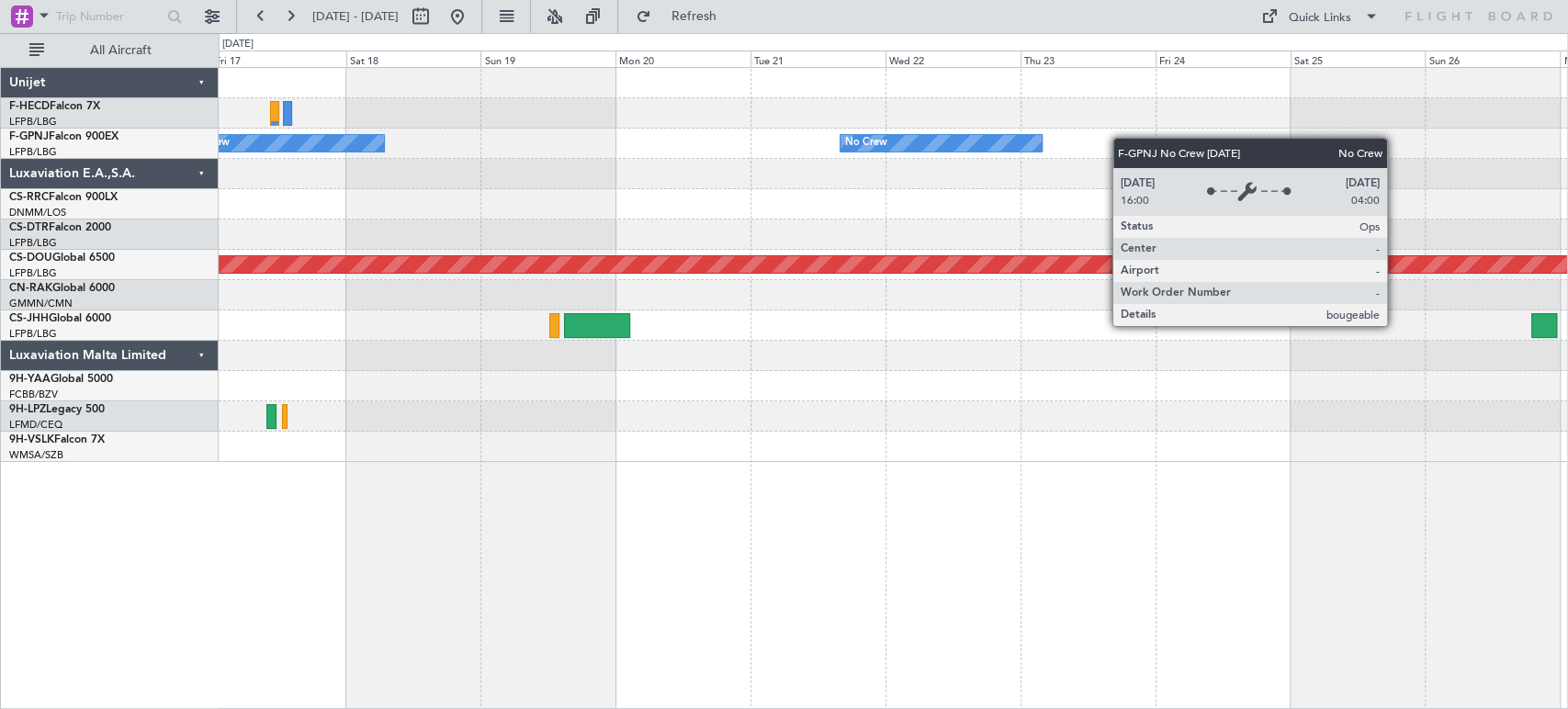
click at [732, 154] on div "Planned Maint Paris (Le Bourget) Planned Maint Paris (Le Bourget) No Crew No Cr…" at bounding box center [892, 265] width 1348 height 394
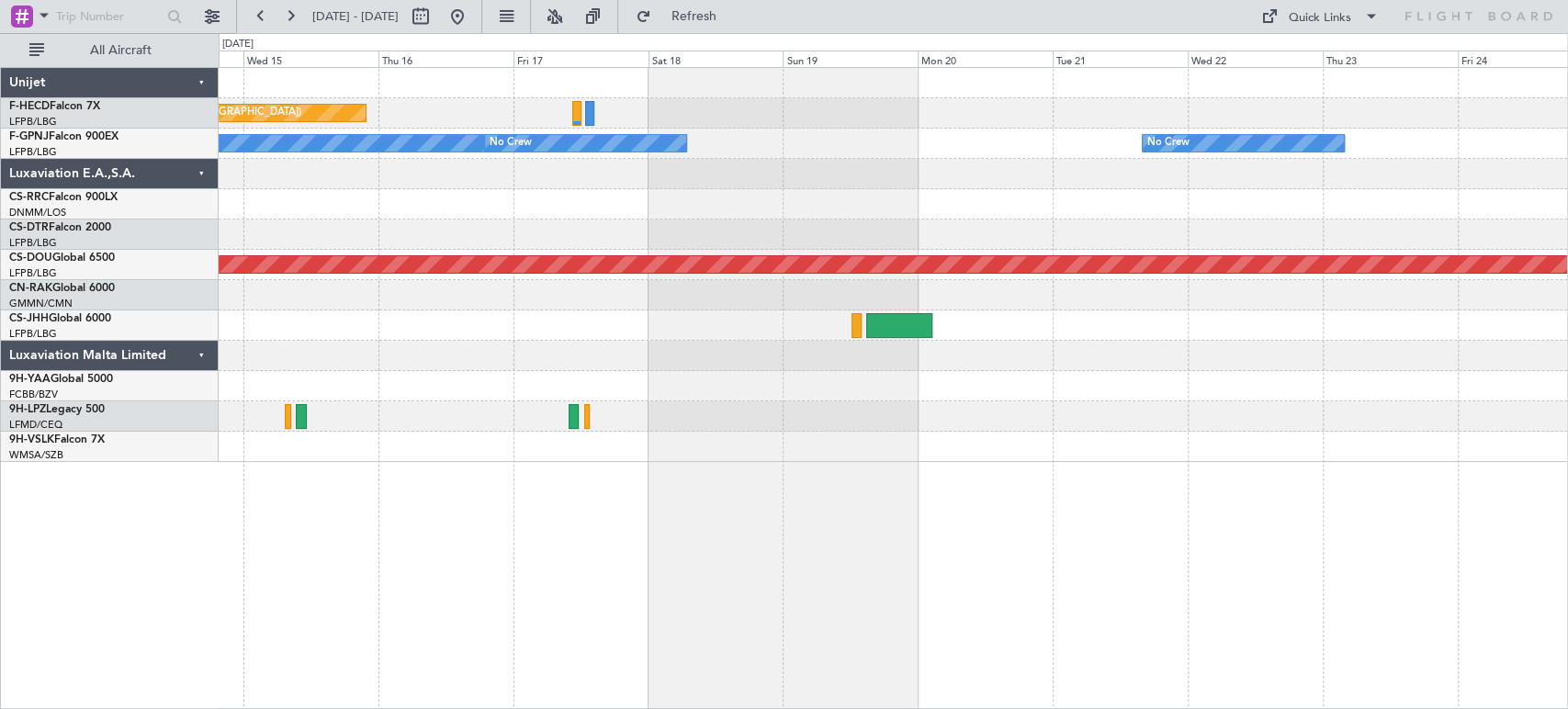
click at [999, 190] on div "Planned Maint Paris (Le Bourget) Planned Maint Paris (Le Bourget) No Crew No Cr…" at bounding box center [892, 265] width 1348 height 394
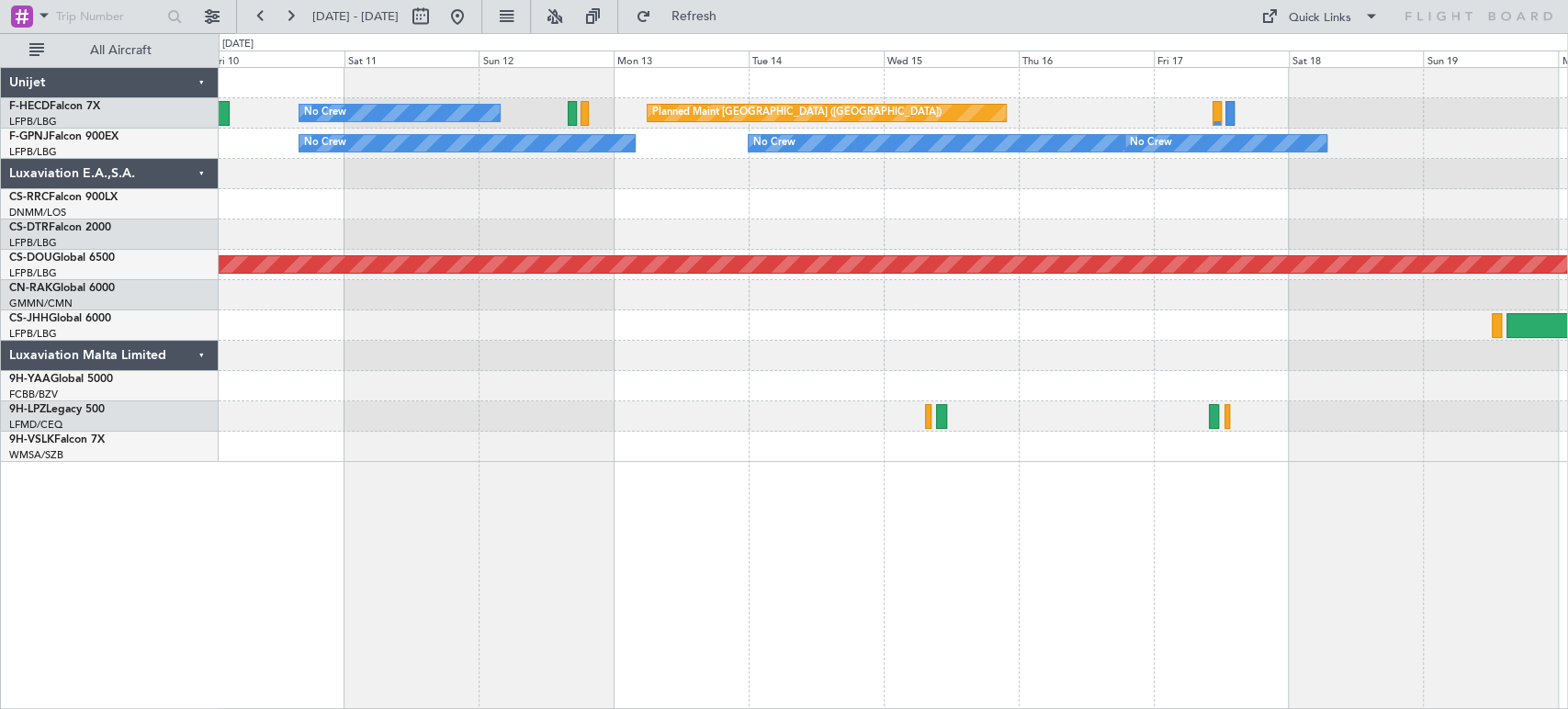
click at [1364, 214] on div "Planned Maint Paris (Le Bourget) No Crew No Crew No Crew No Crew No Crew Planne…" at bounding box center [892, 265] width 1348 height 394
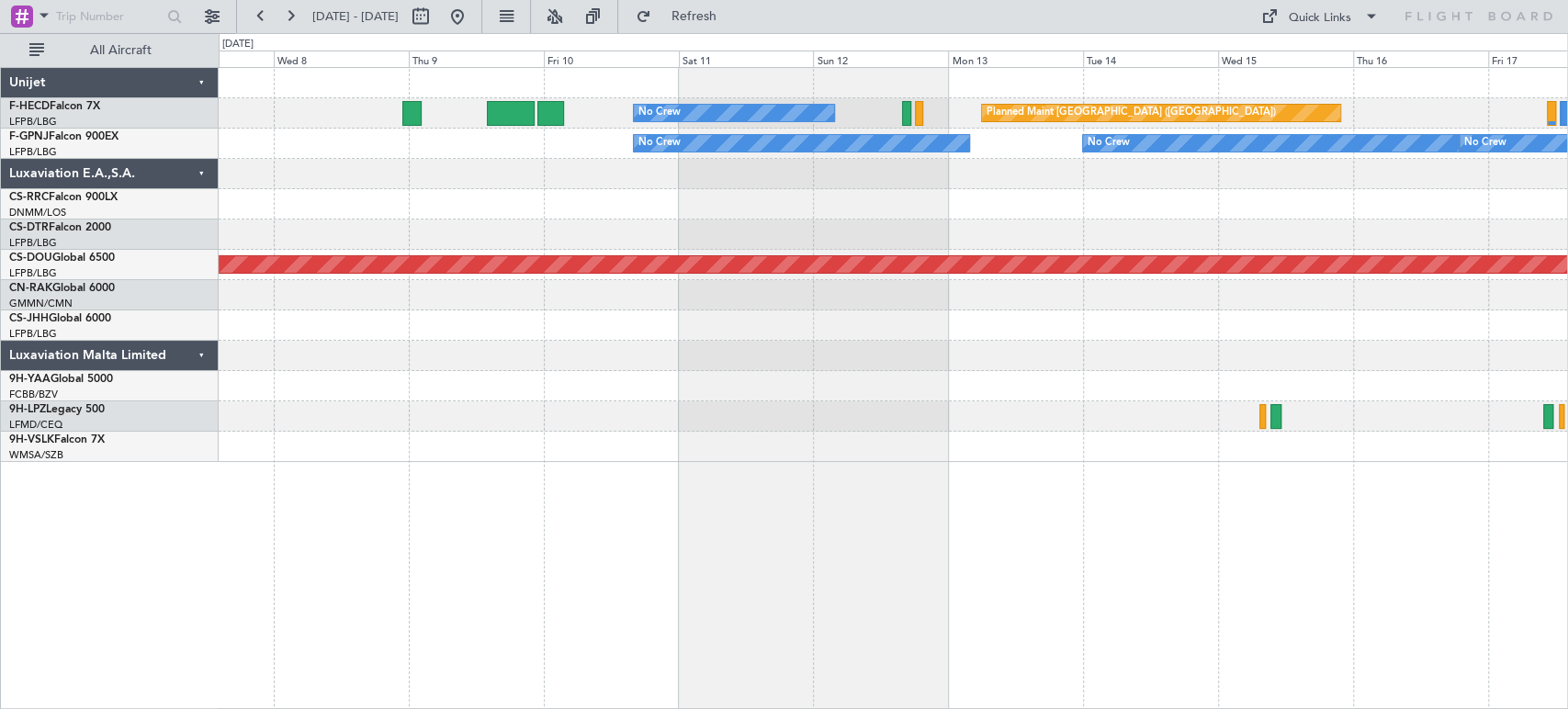
click at [1414, 216] on div at bounding box center [892, 205] width 1348 height 31
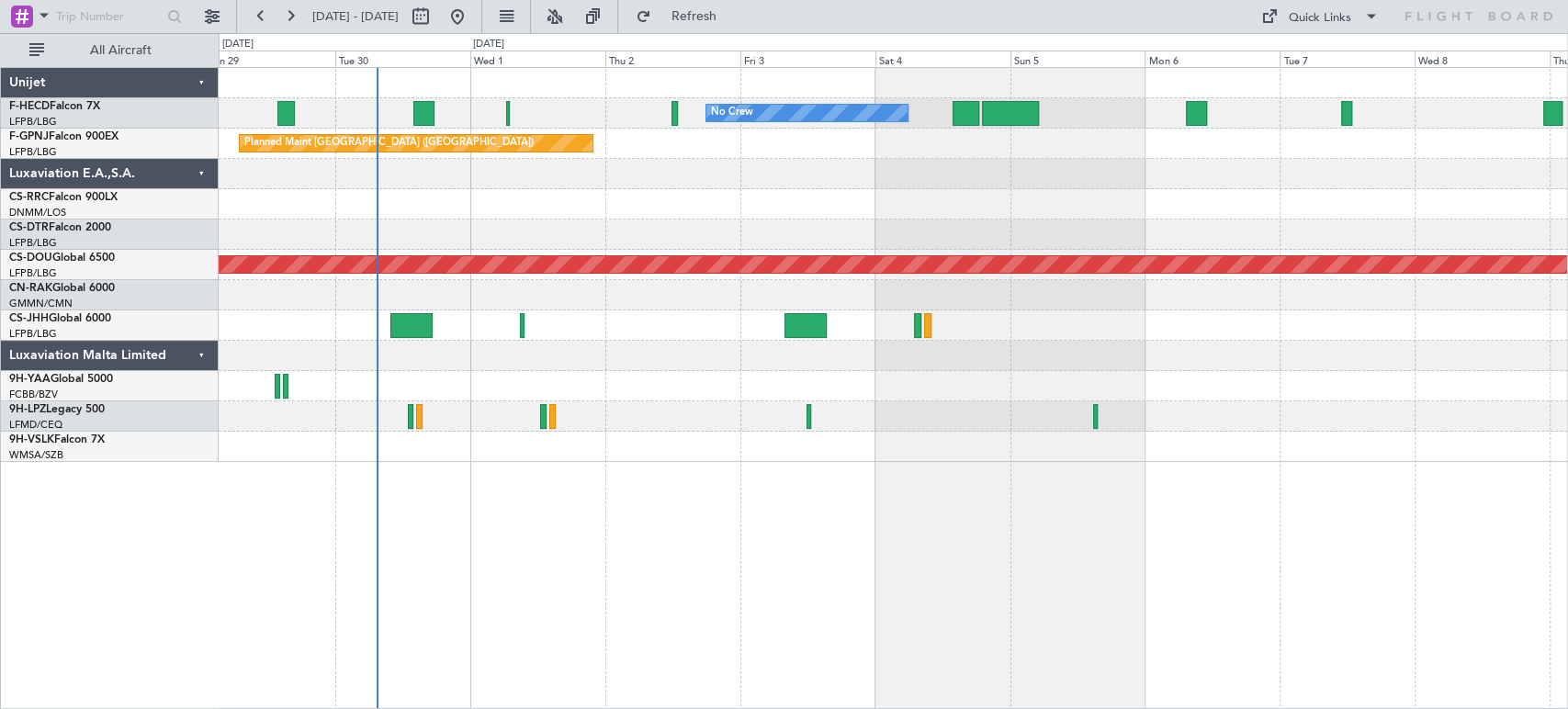
click at [1164, 184] on div at bounding box center [892, 174] width 1348 height 31
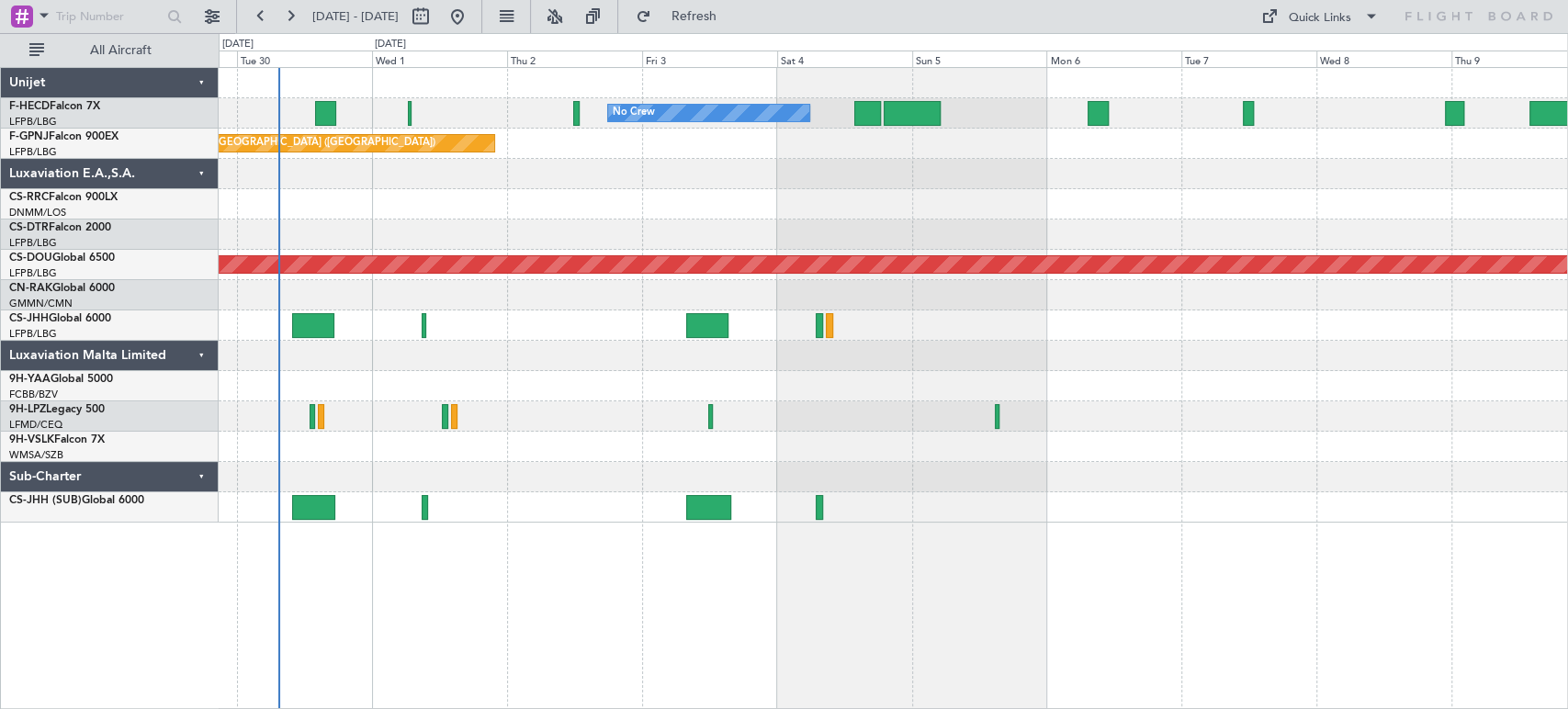
click at [140, 261] on div "No Crew No Crew Planned Maint Paris (Le Bourget) No Crew Planned Maint Nice (Cô…" at bounding box center [784, 371] width 1568 height 676
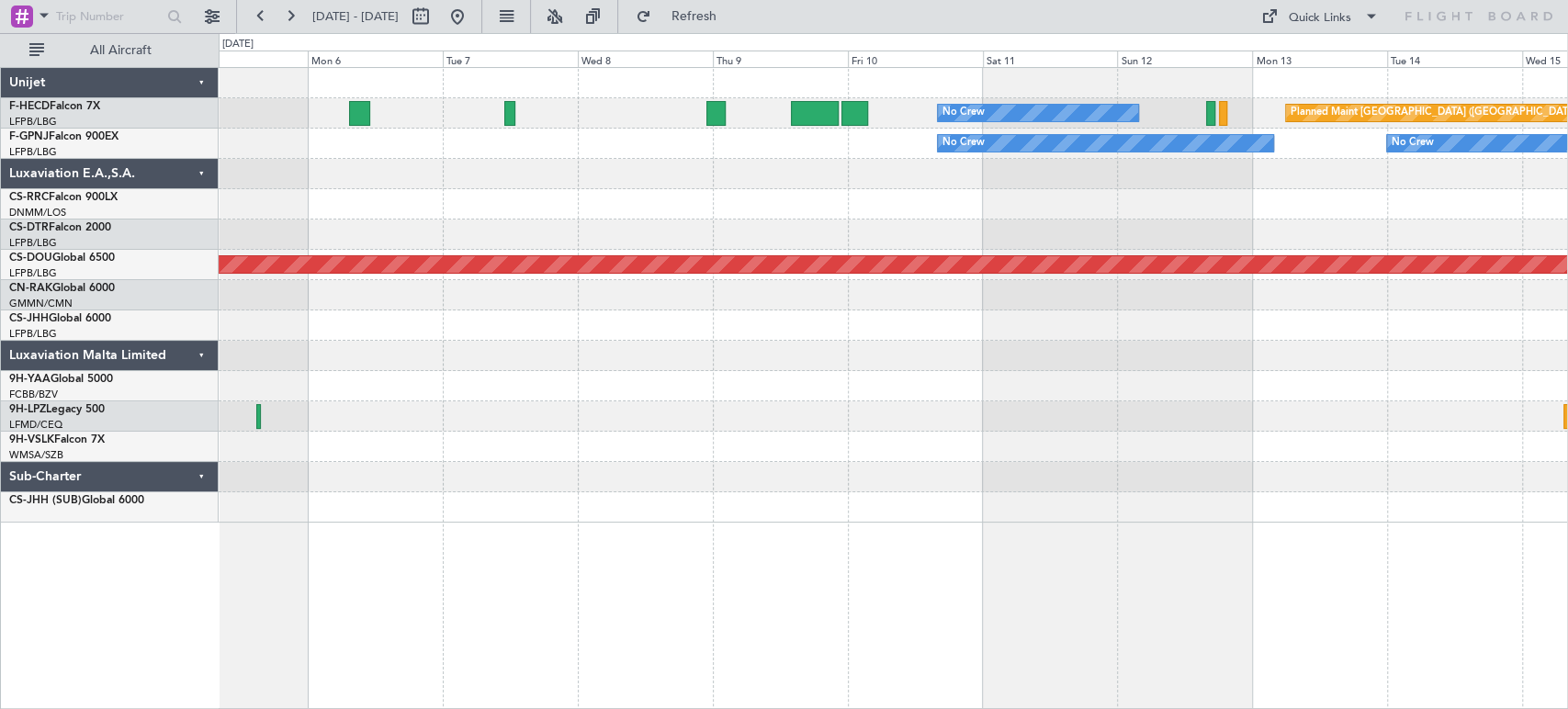
click at [358, 228] on div "No Crew Planned Maint Paris (Le Bourget) No Crew No Crew No Crew No Crew Planne…" at bounding box center [892, 295] width 1348 height 454
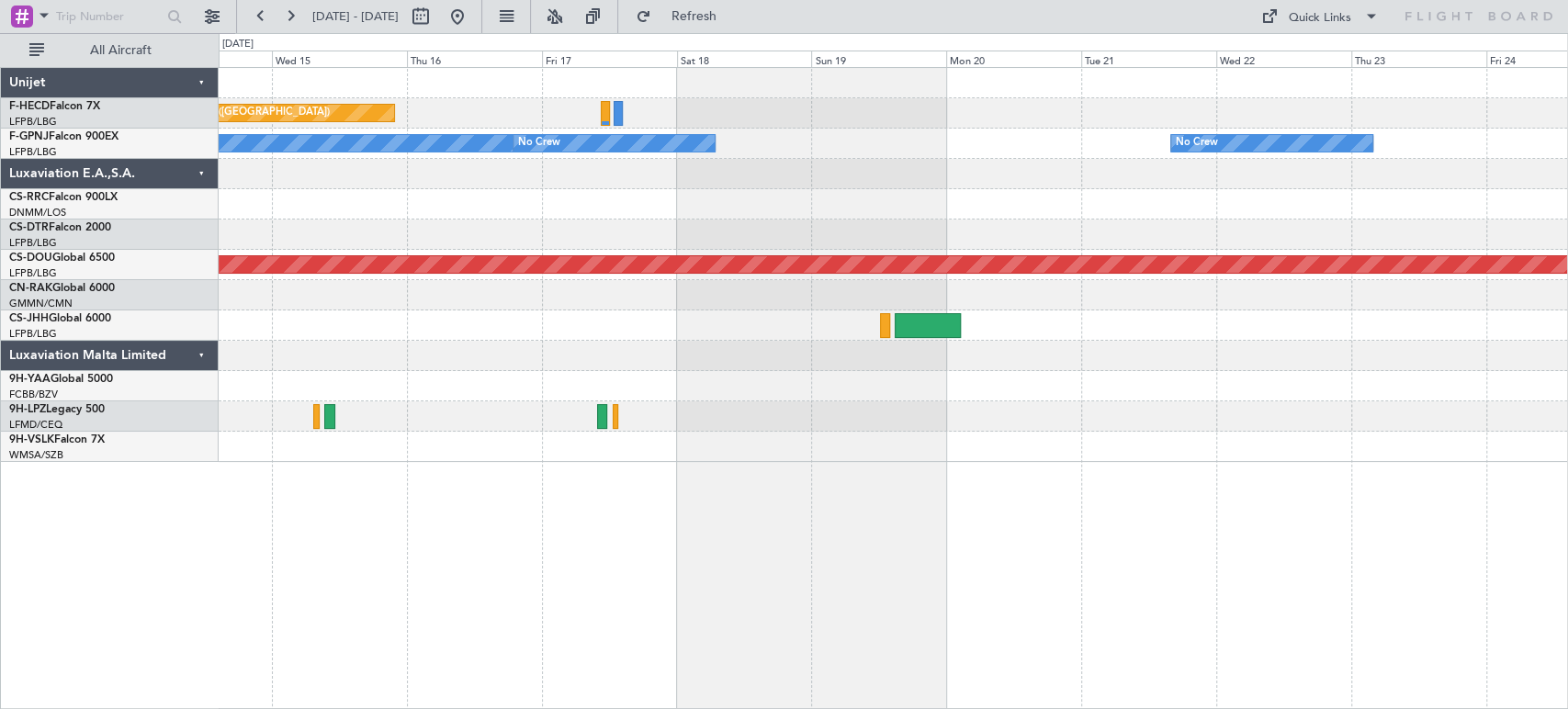
click at [963, 148] on div "No Crew No Crew No Crew No Crew" at bounding box center [892, 144] width 1348 height 31
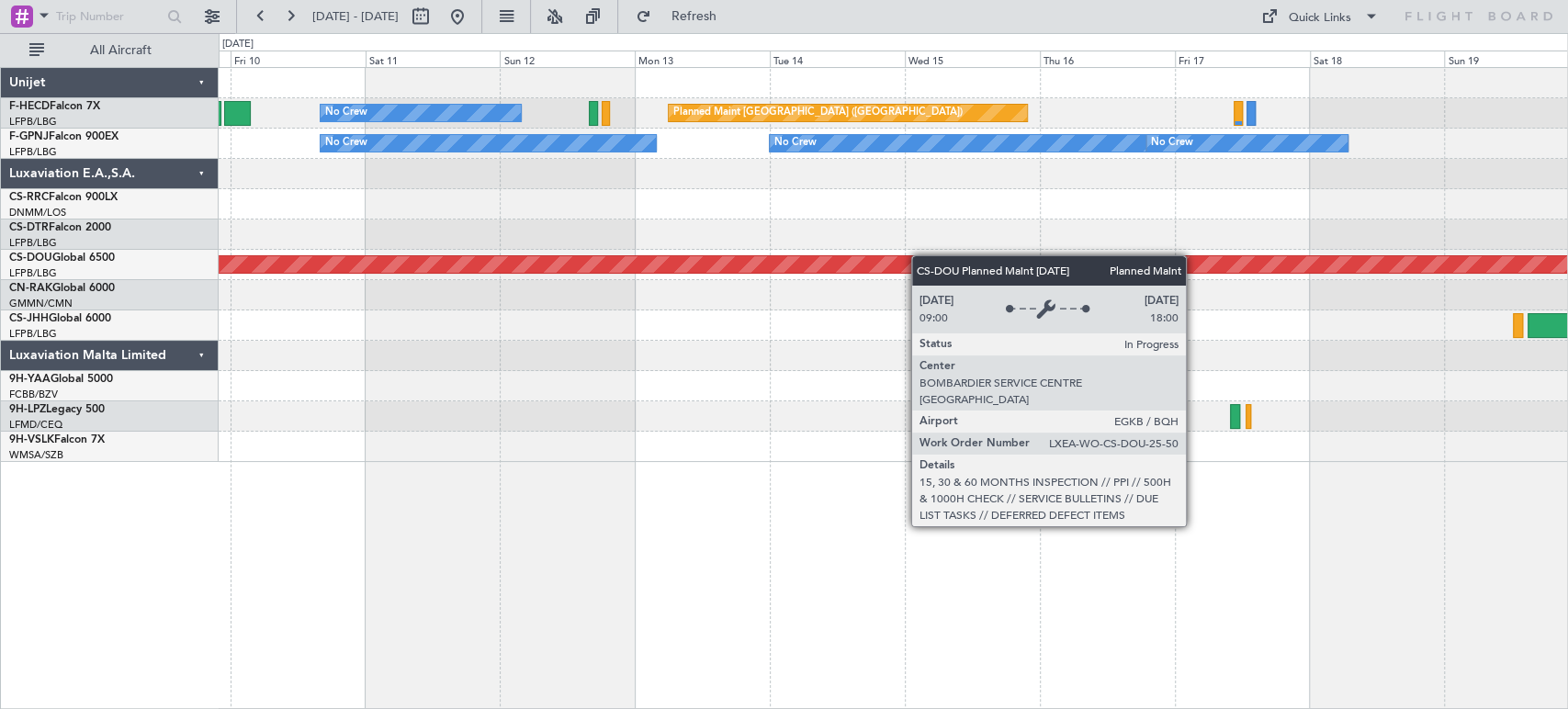
click at [924, 260] on div "Planned Maint Paris (Le Bourget) No Crew No Crew No Crew No Crew No Crew Planne…" at bounding box center [892, 265] width 1348 height 394
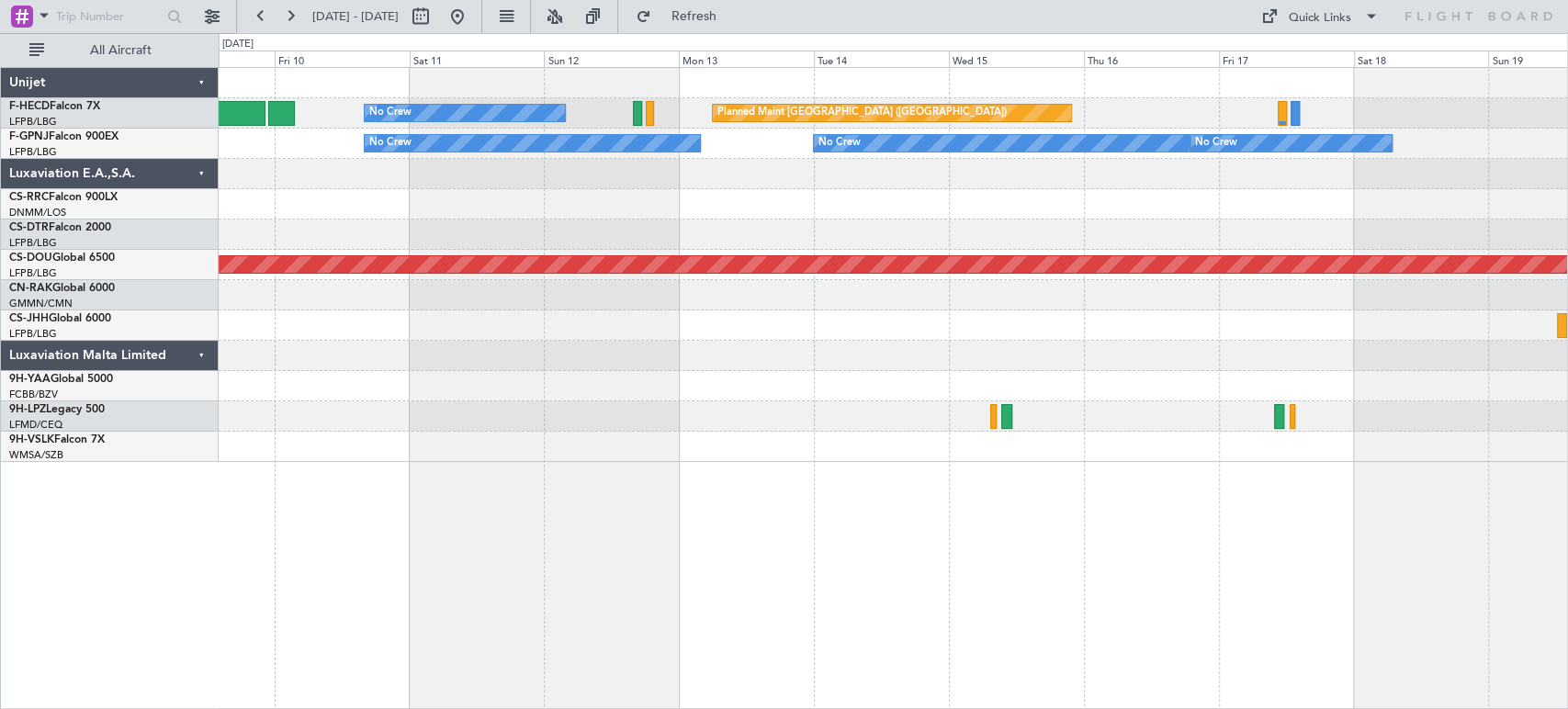
click at [1338, 245] on div "No Crew Planned Maint Paris (Le Bourget) No Crew No Crew No Crew No Crew Planne…" at bounding box center [892, 265] width 1348 height 394
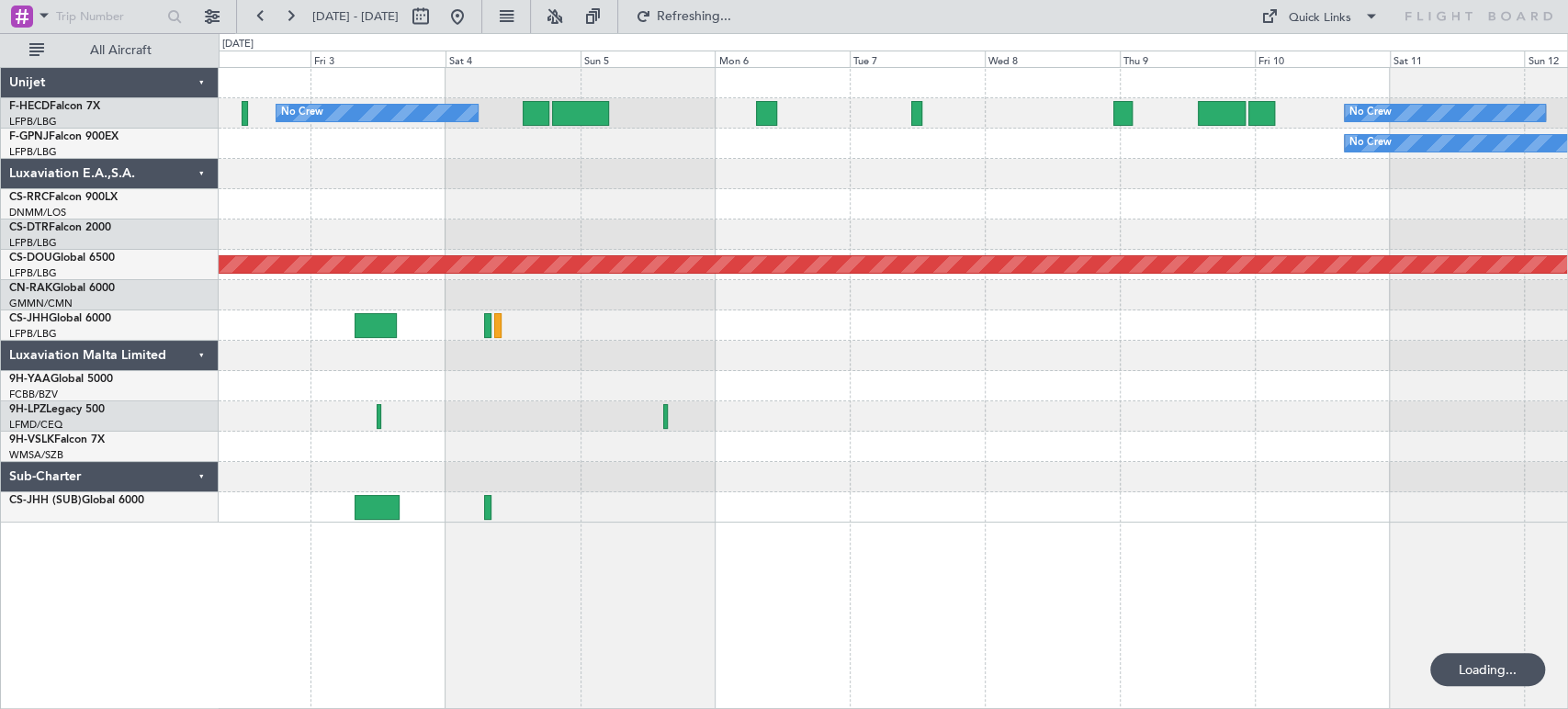
click at [784, 166] on div "No Crew No Crew Planned Maint Paris (Le Bourget) No Crew No Crew Planned Maint …" at bounding box center [892, 295] width 1348 height 454
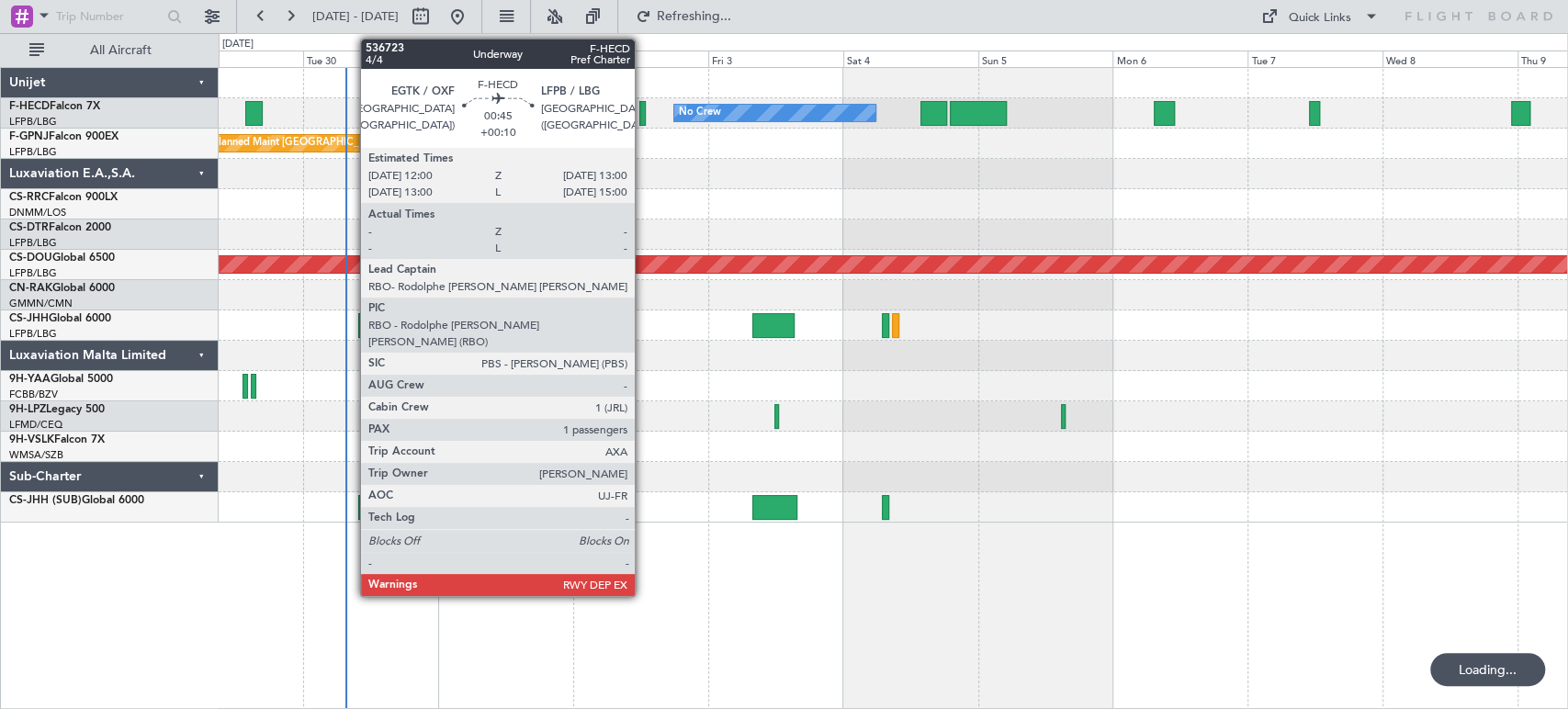
click at [642, 103] on div at bounding box center [642, 114] width 7 height 25
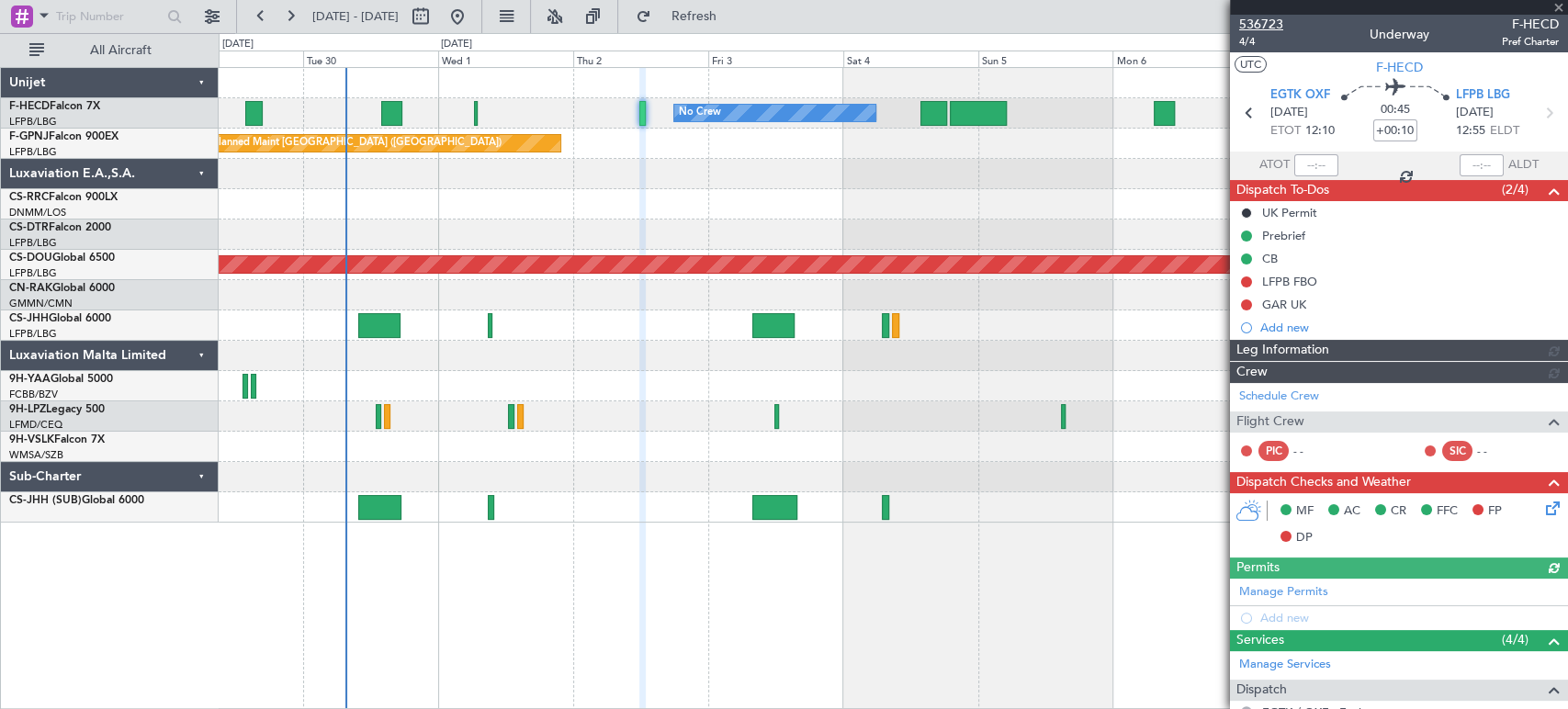
click at [1277, 17] on span "536723" at bounding box center [1261, 24] width 44 height 19
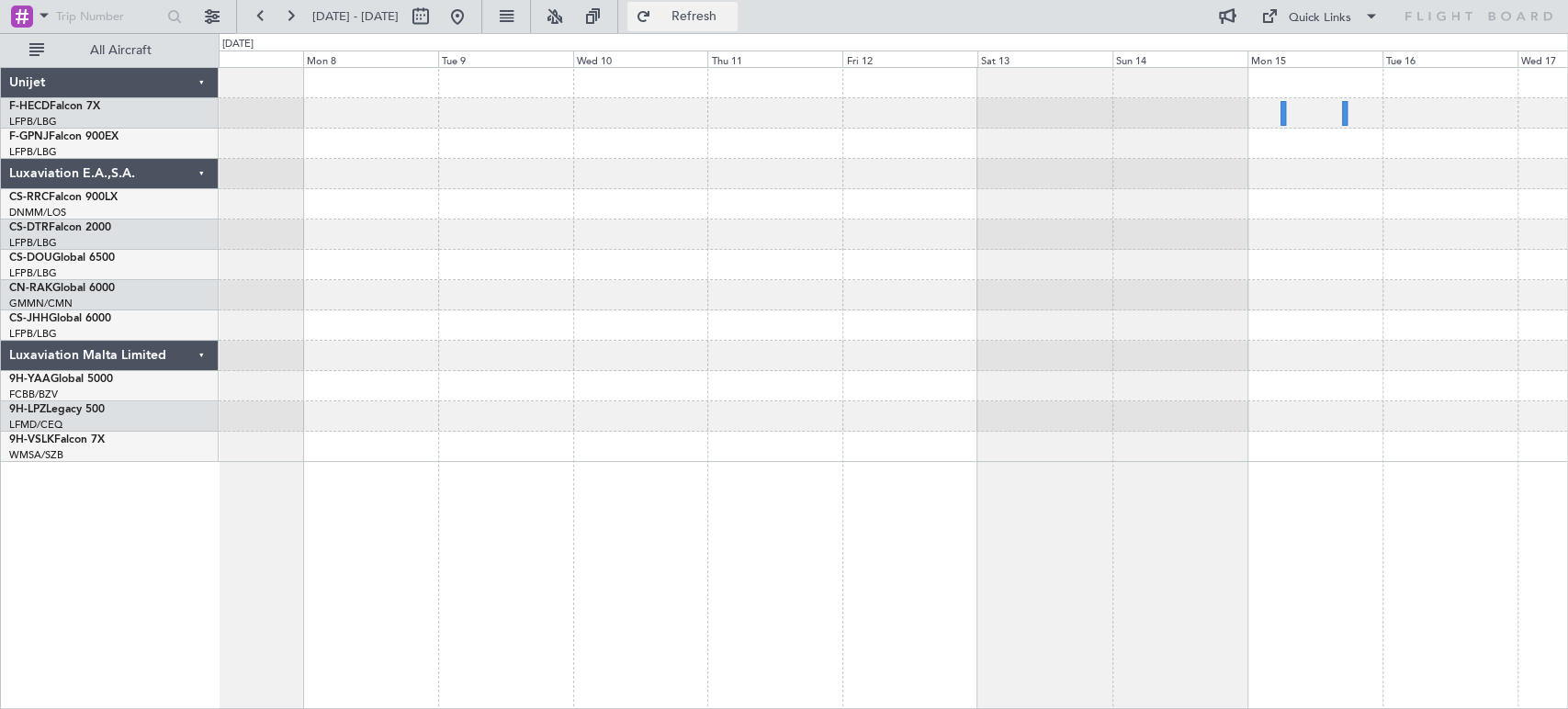
click at [732, 12] on span "Refresh" at bounding box center [693, 16] width 78 height 12
click at [472, 11] on div at bounding box center [438, 16] width 66 height 30
click at [472, 11] on button at bounding box center [457, 16] width 30 height 30
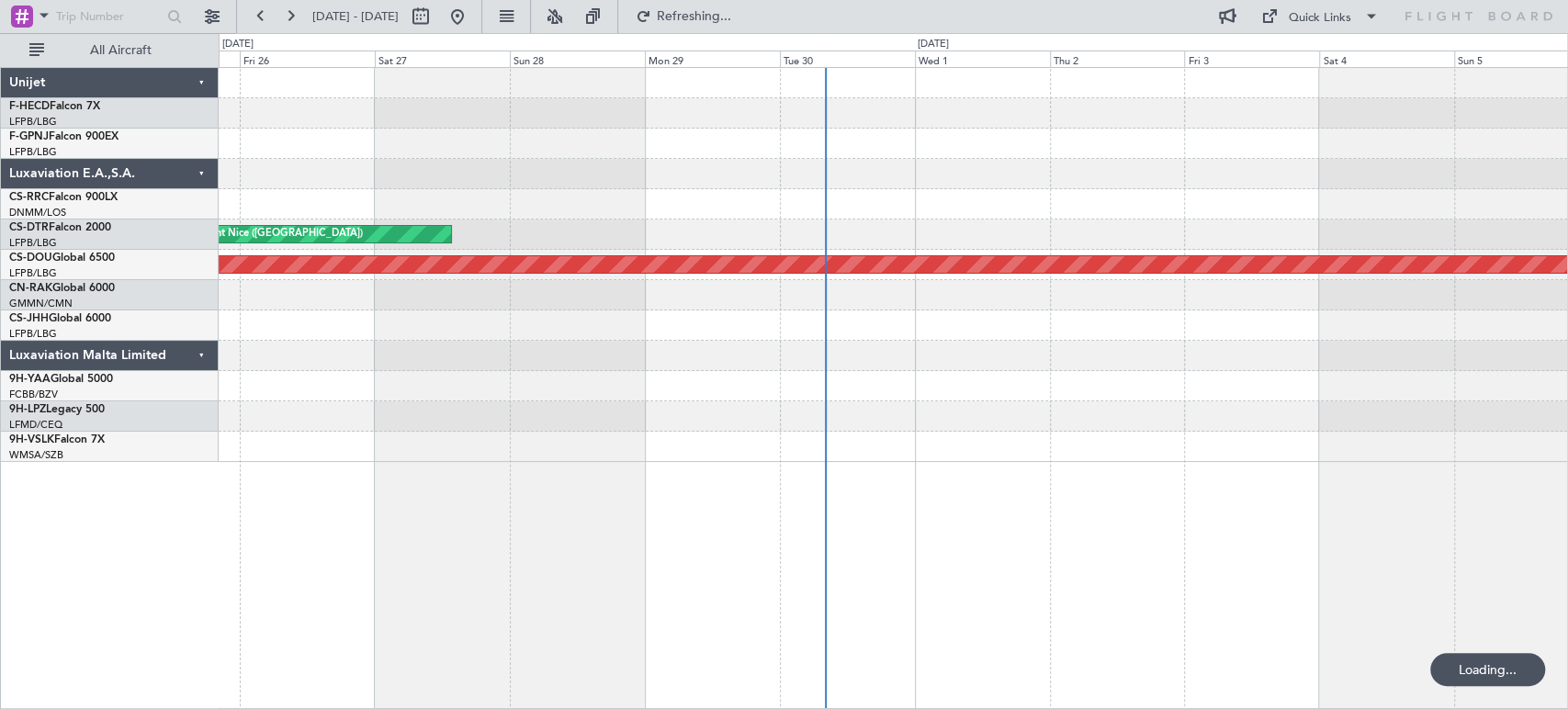
click at [778, 370] on div "Planned Maint Nice ([GEOGRAPHIC_DATA]) AOG Maint Sofia Planned Maint [GEOGRAPHI…" at bounding box center [892, 265] width 1348 height 394
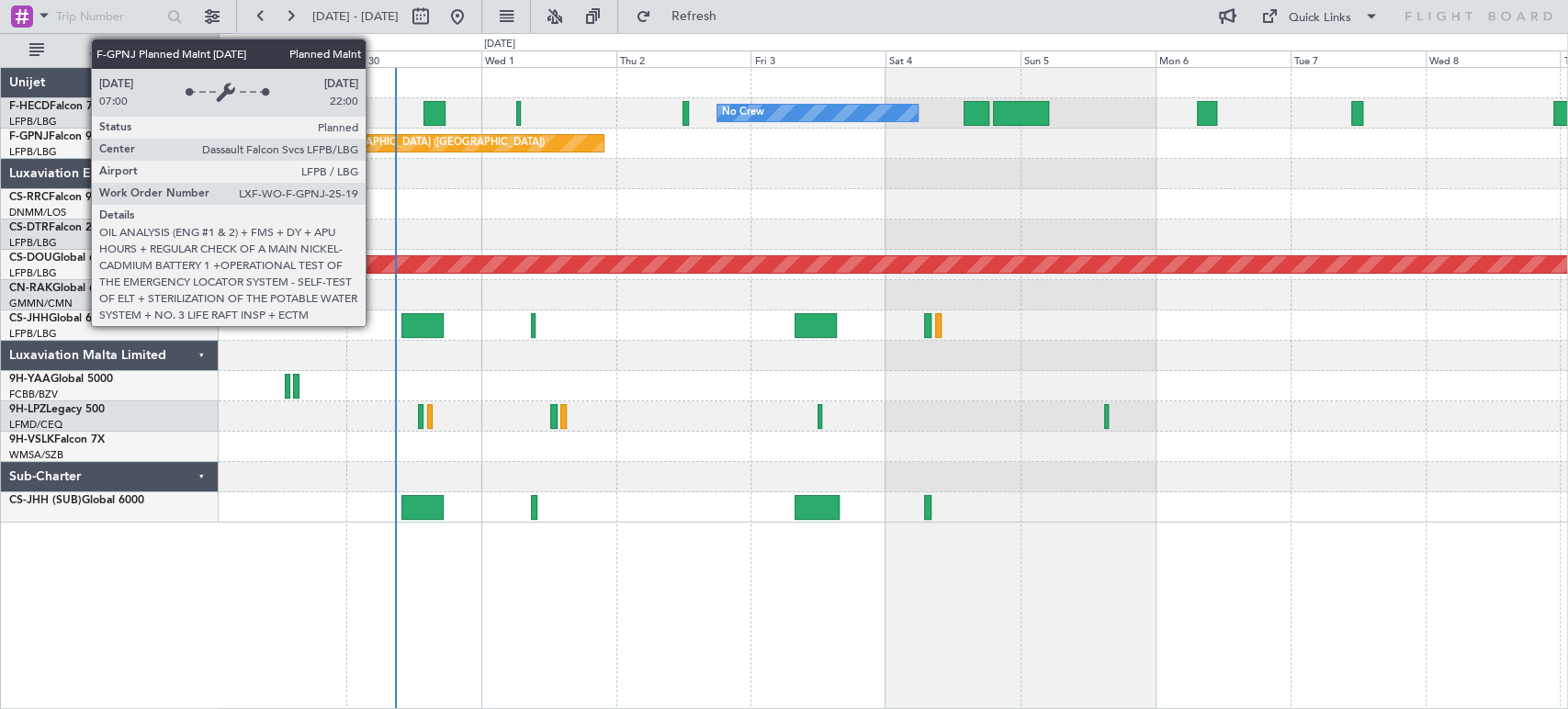
click at [467, 137] on div "Planned Maint [GEOGRAPHIC_DATA] ([GEOGRAPHIC_DATA])" at bounding box center [400, 143] width 289 height 28
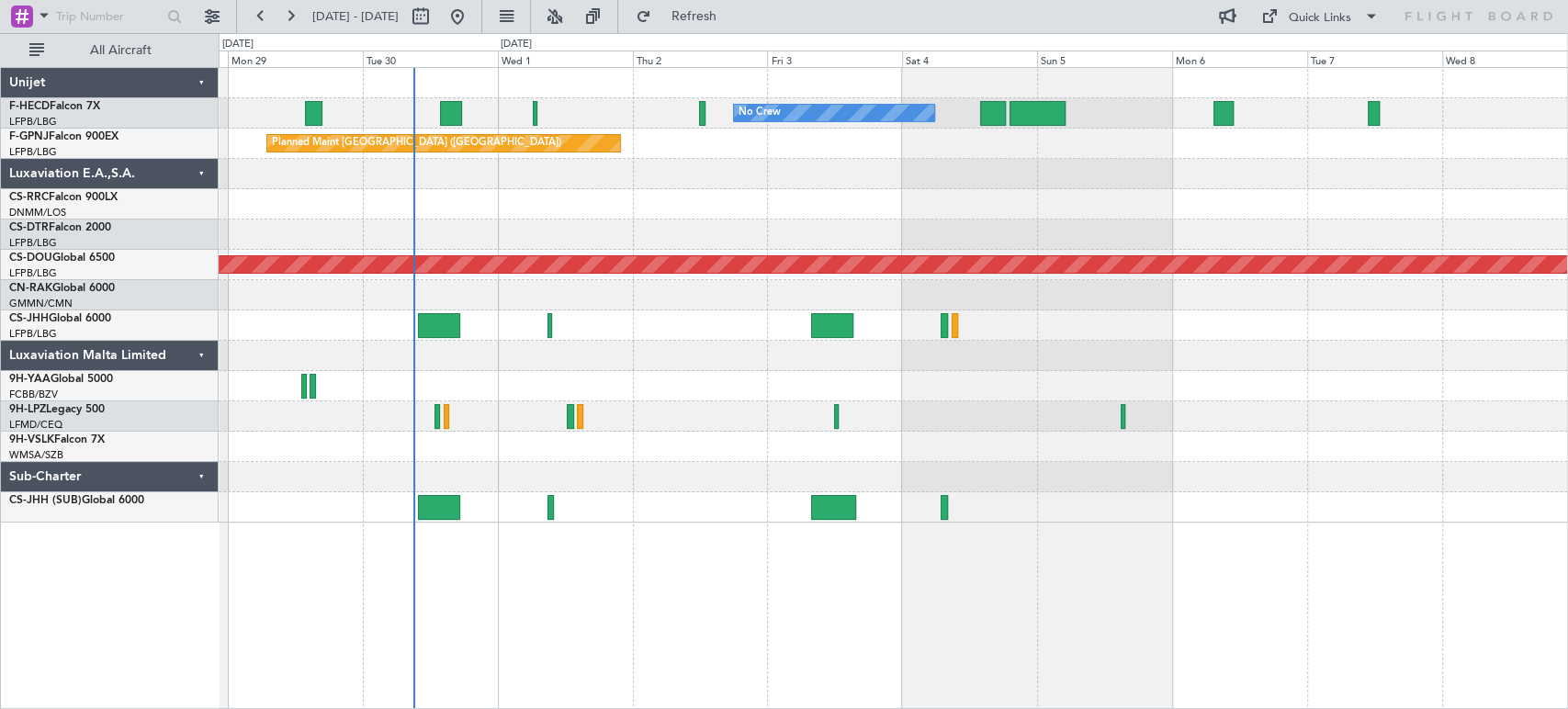
click at [265, 198] on div "No Crew No Crew No Crew Planned Maint [GEOGRAPHIC_DATA] ([GEOGRAPHIC_DATA]) No …" at bounding box center [892, 295] width 1348 height 454
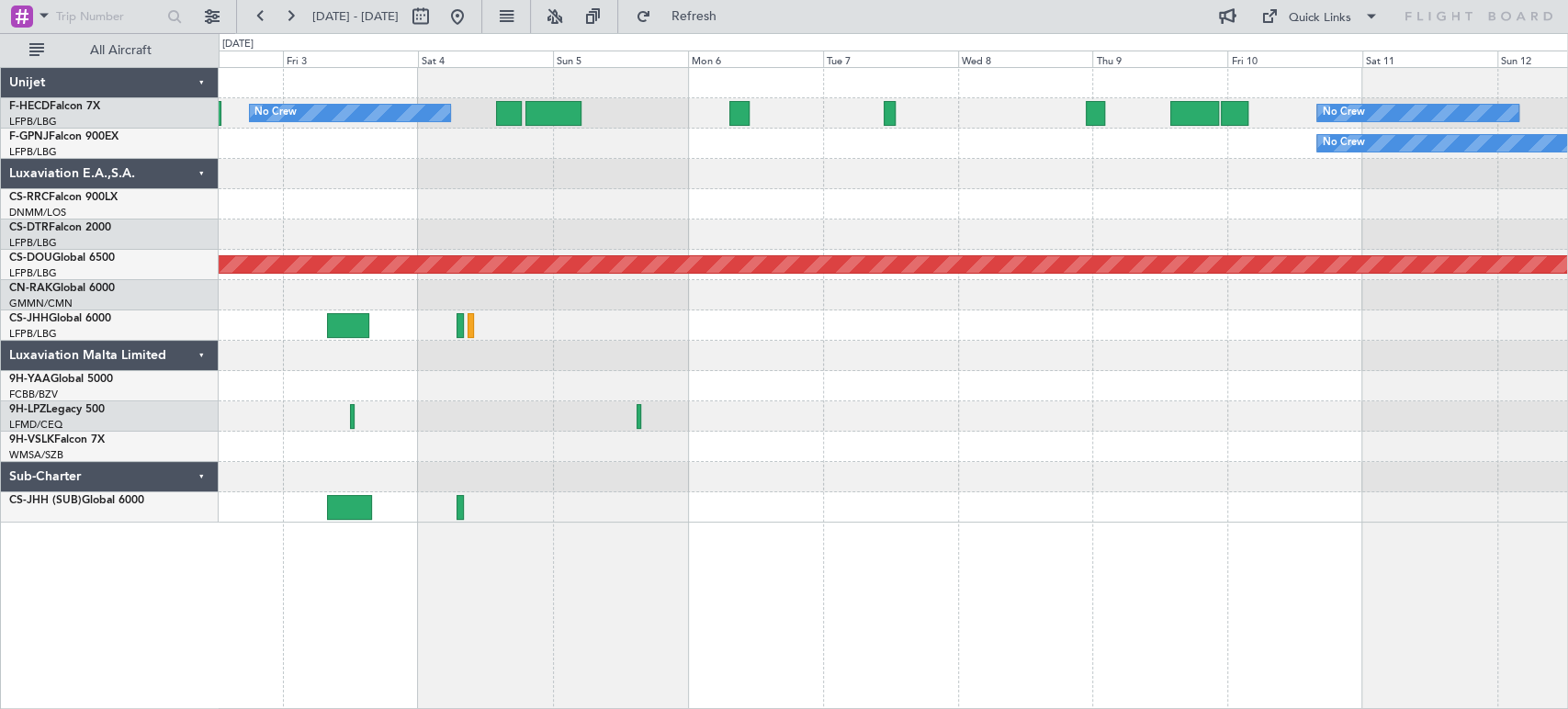
click at [183, 160] on div "No Crew No Crew Planned Maint [GEOGRAPHIC_DATA] ([GEOGRAPHIC_DATA]) No Crew No …" at bounding box center [784, 371] width 1568 height 676
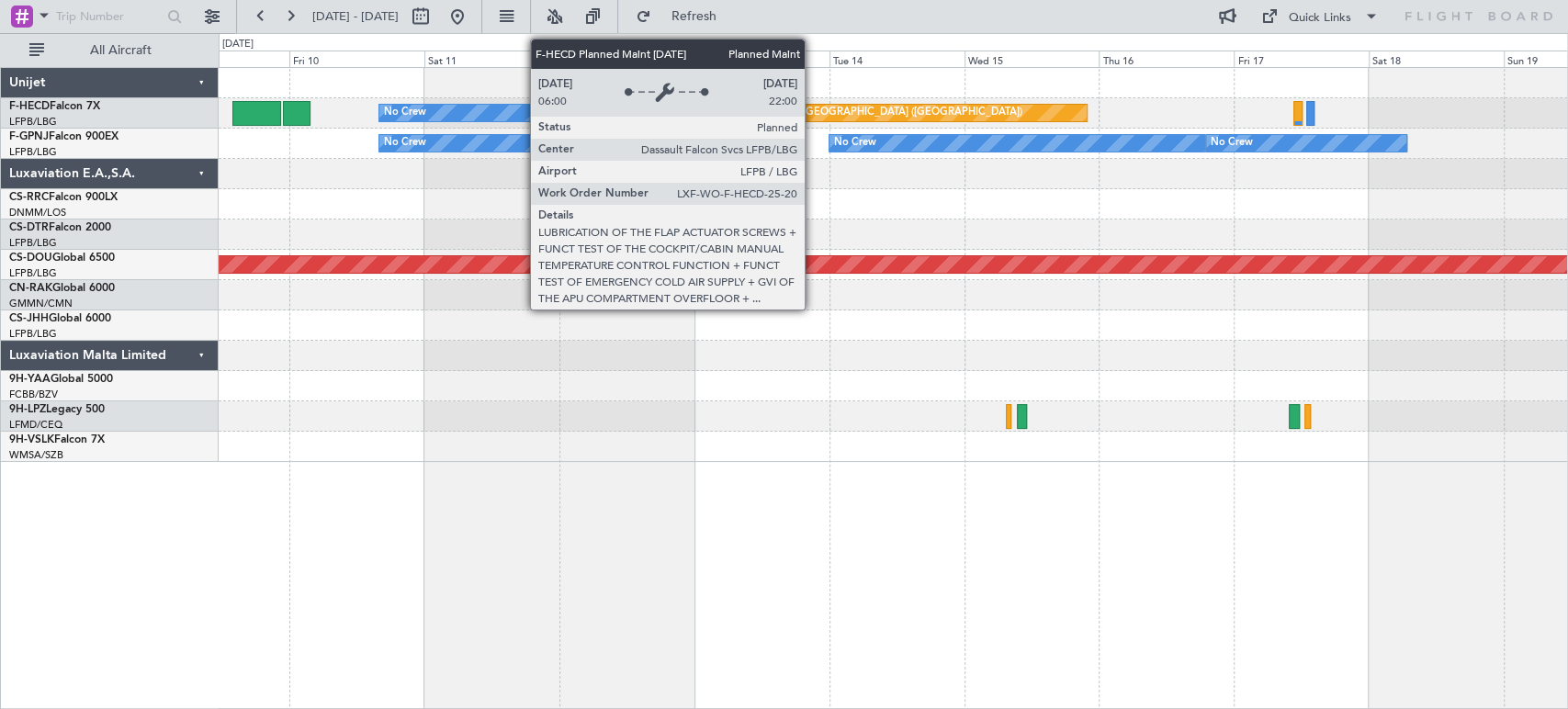
click at [813, 112] on div "Planned Maint [GEOGRAPHIC_DATA] ([GEOGRAPHIC_DATA])" at bounding box center [878, 113] width 289 height 28
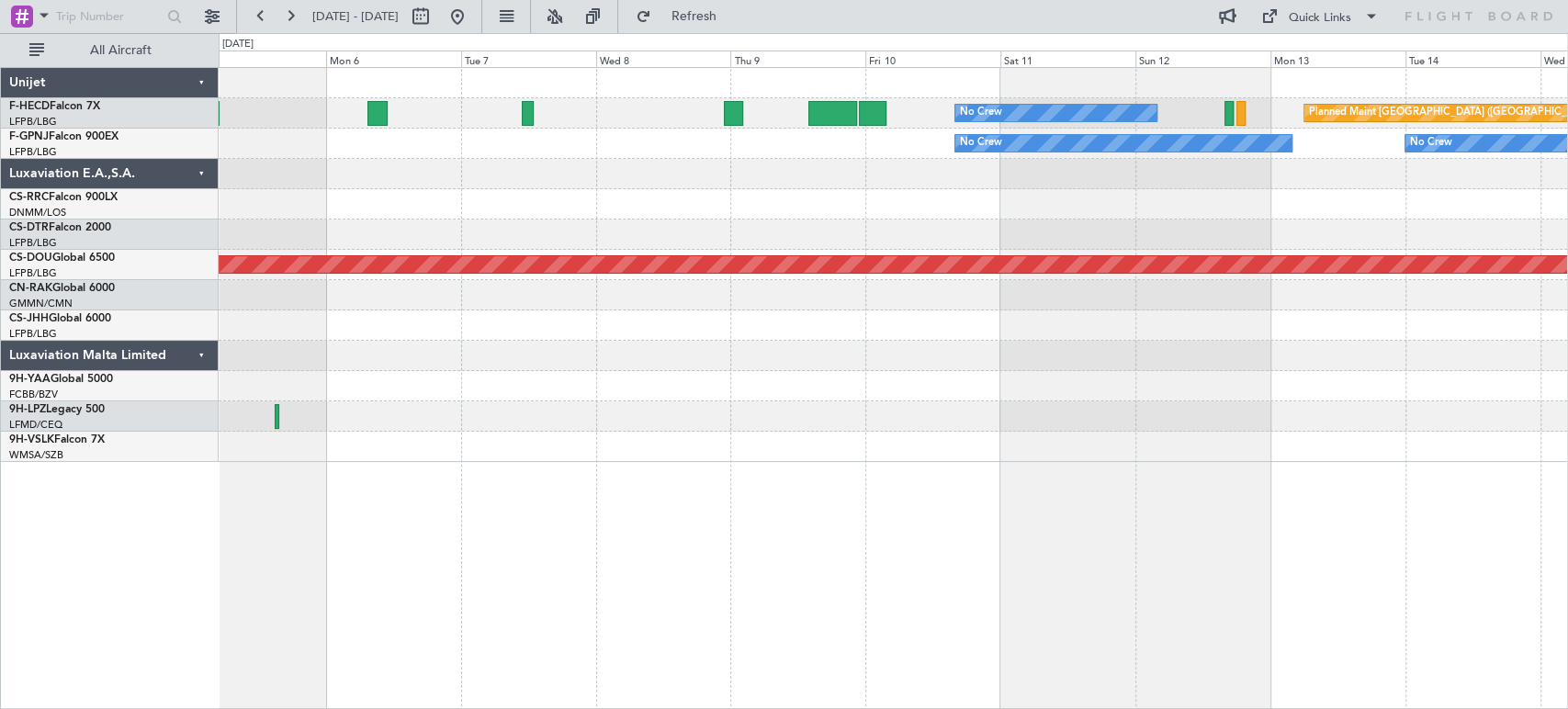
click at [1022, 203] on div at bounding box center [892, 205] width 1348 height 31
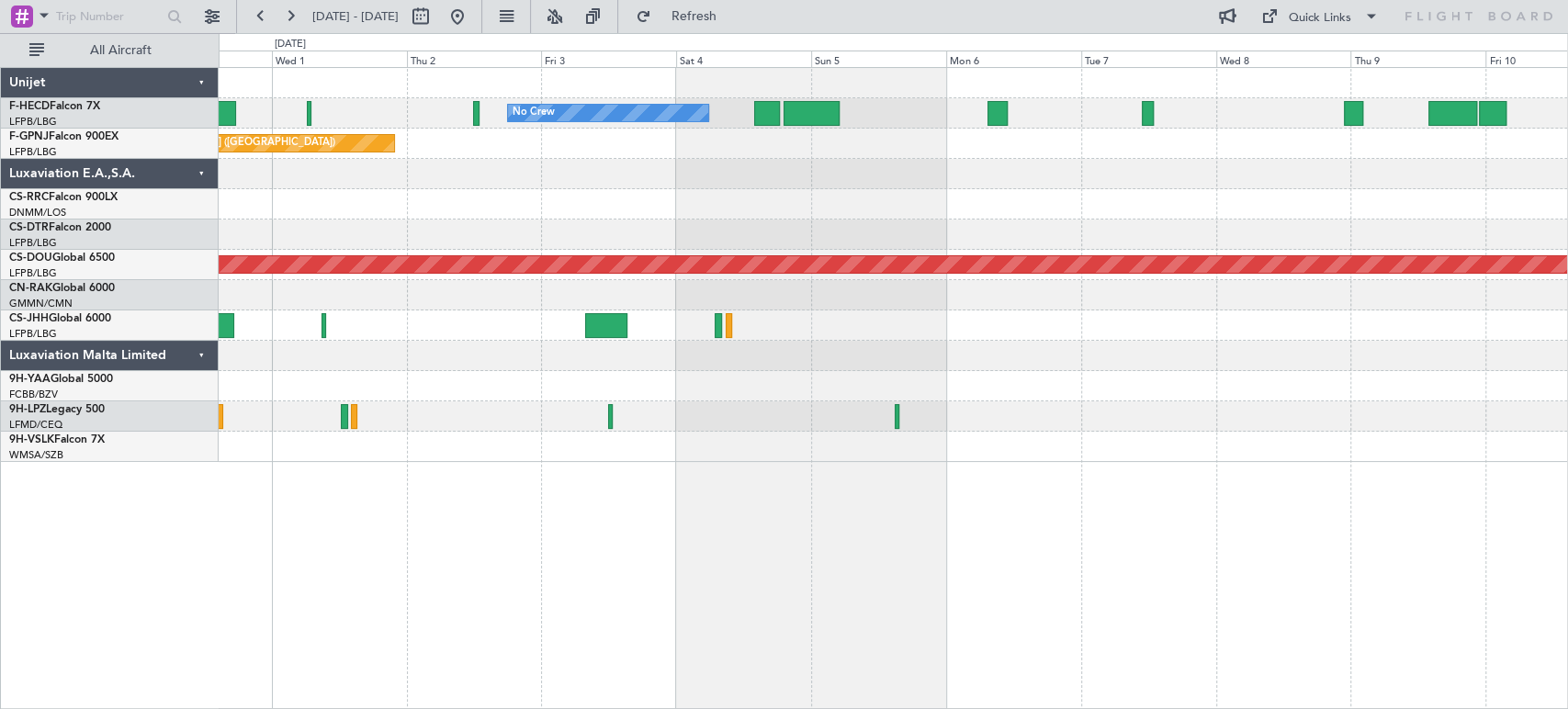
click at [1056, 160] on div "No Crew No Crew Planned Maint [GEOGRAPHIC_DATA] ([GEOGRAPHIC_DATA]) No Crew Pla…" at bounding box center [892, 265] width 1348 height 394
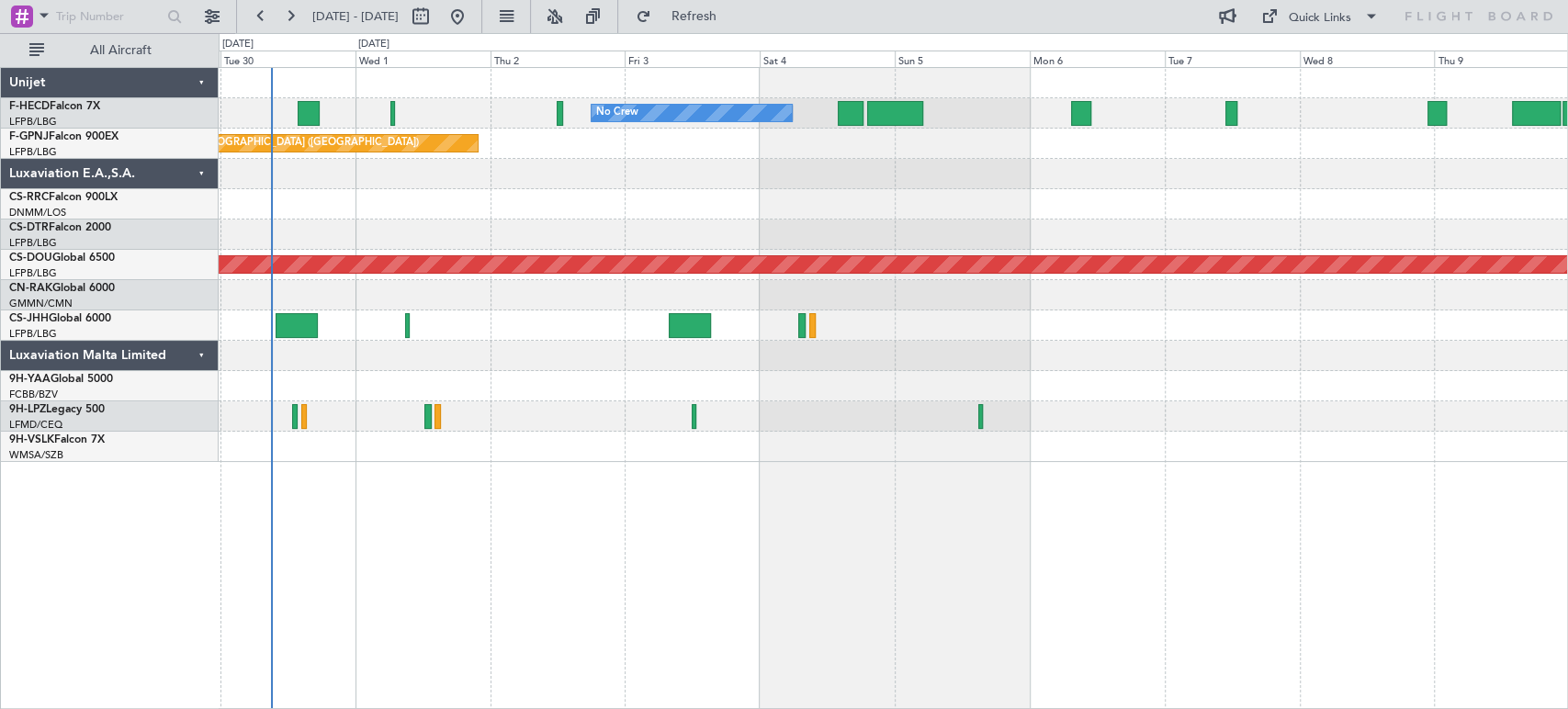
click at [1267, 180] on div at bounding box center [892, 174] width 1348 height 31
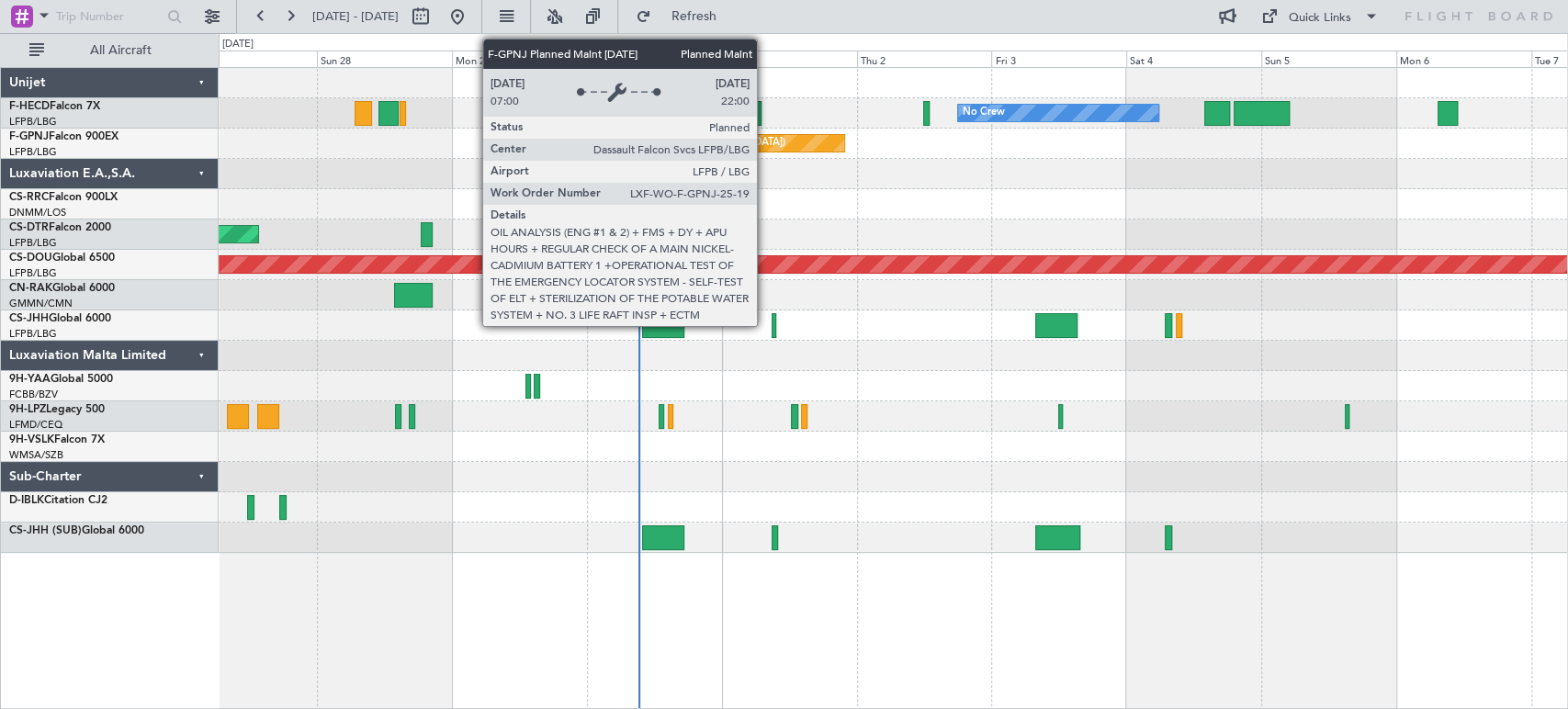
click at [502, 145] on div "Planned Maint [GEOGRAPHIC_DATA] ([GEOGRAPHIC_DATA])" at bounding box center [667, 143] width 352 height 16
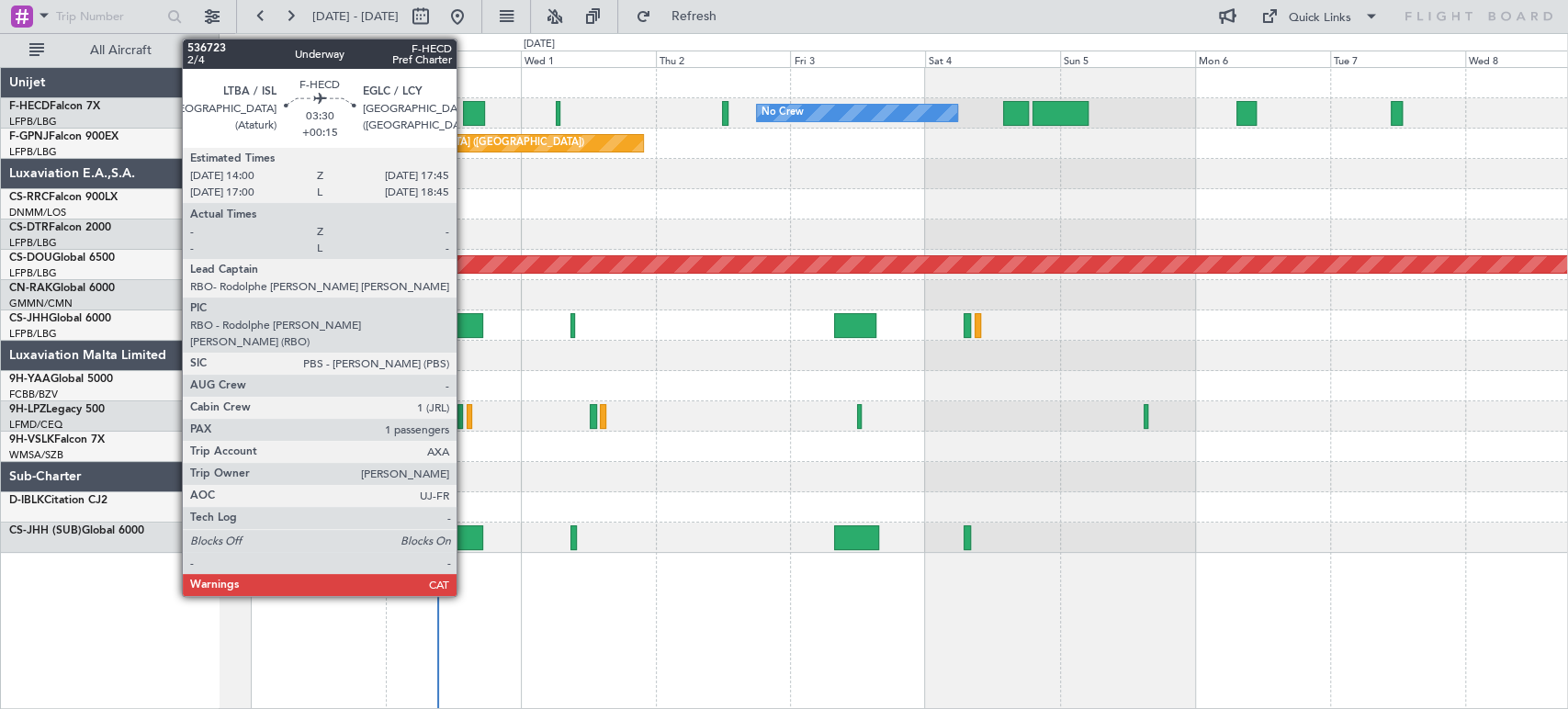
click at [464, 109] on div at bounding box center [474, 114] width 21 height 25
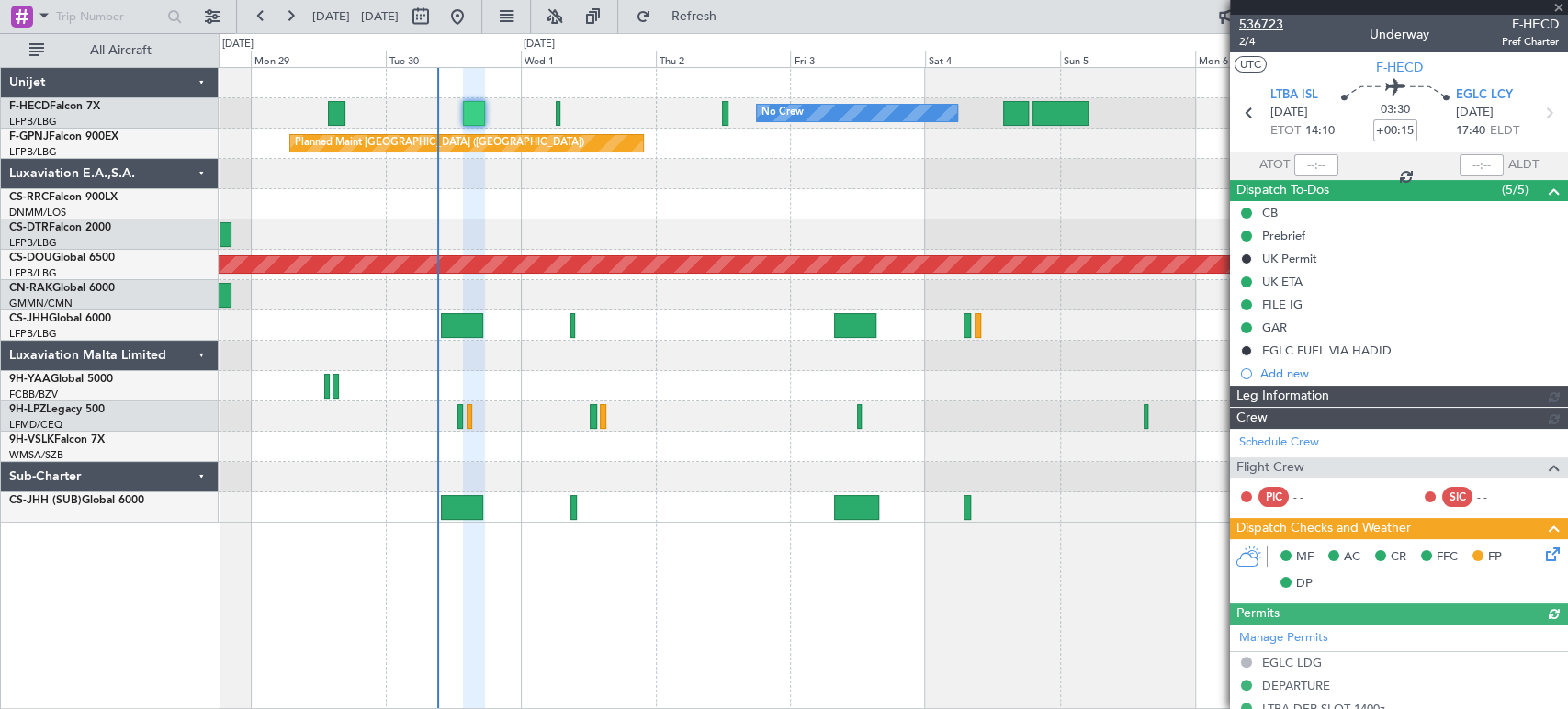
click at [1261, 23] on span "536723" at bounding box center [1261, 24] width 44 height 19
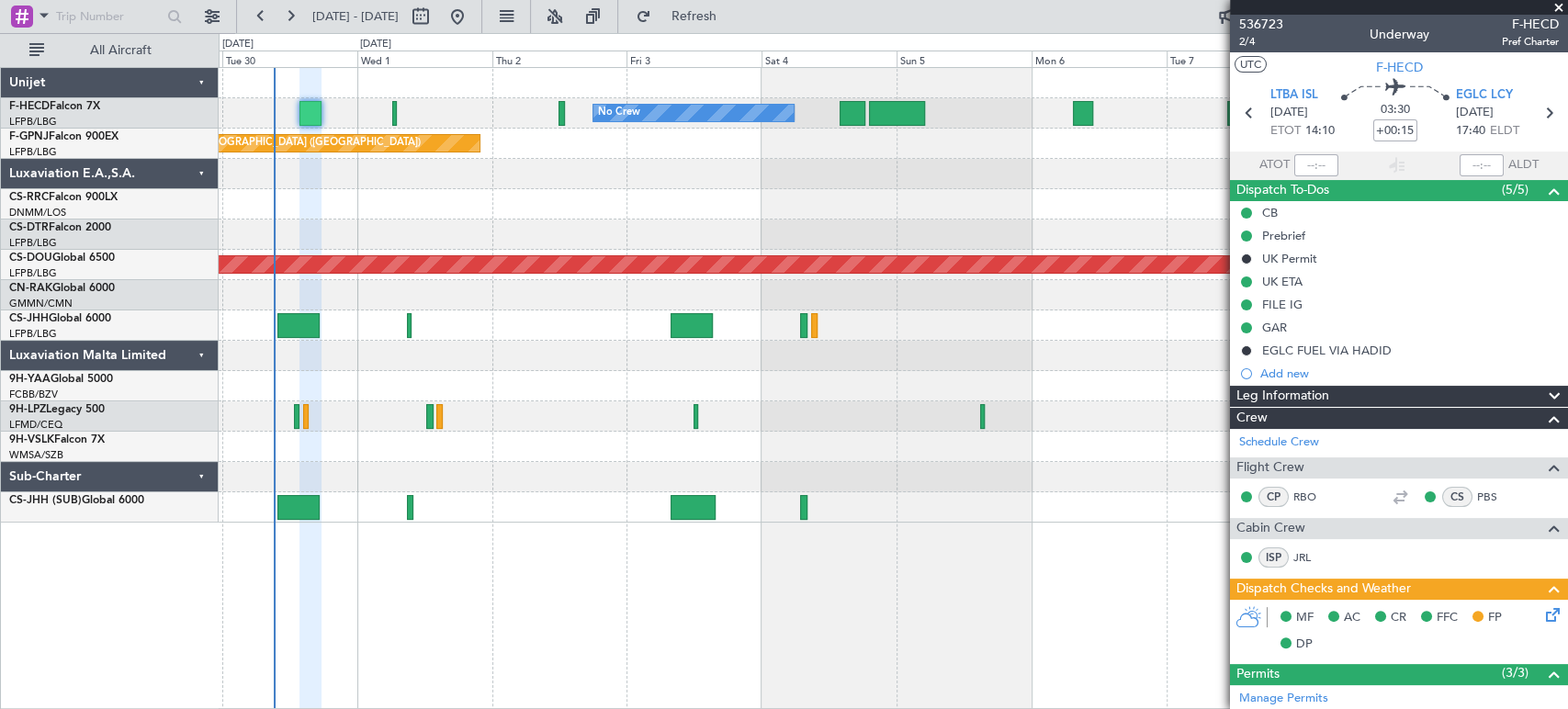
click at [432, 237] on div "No Crew No Crew Planned Maint Paris (Le Bourget) No Crew Planned Maint Nice (Cô…" at bounding box center [892, 295] width 1348 height 454
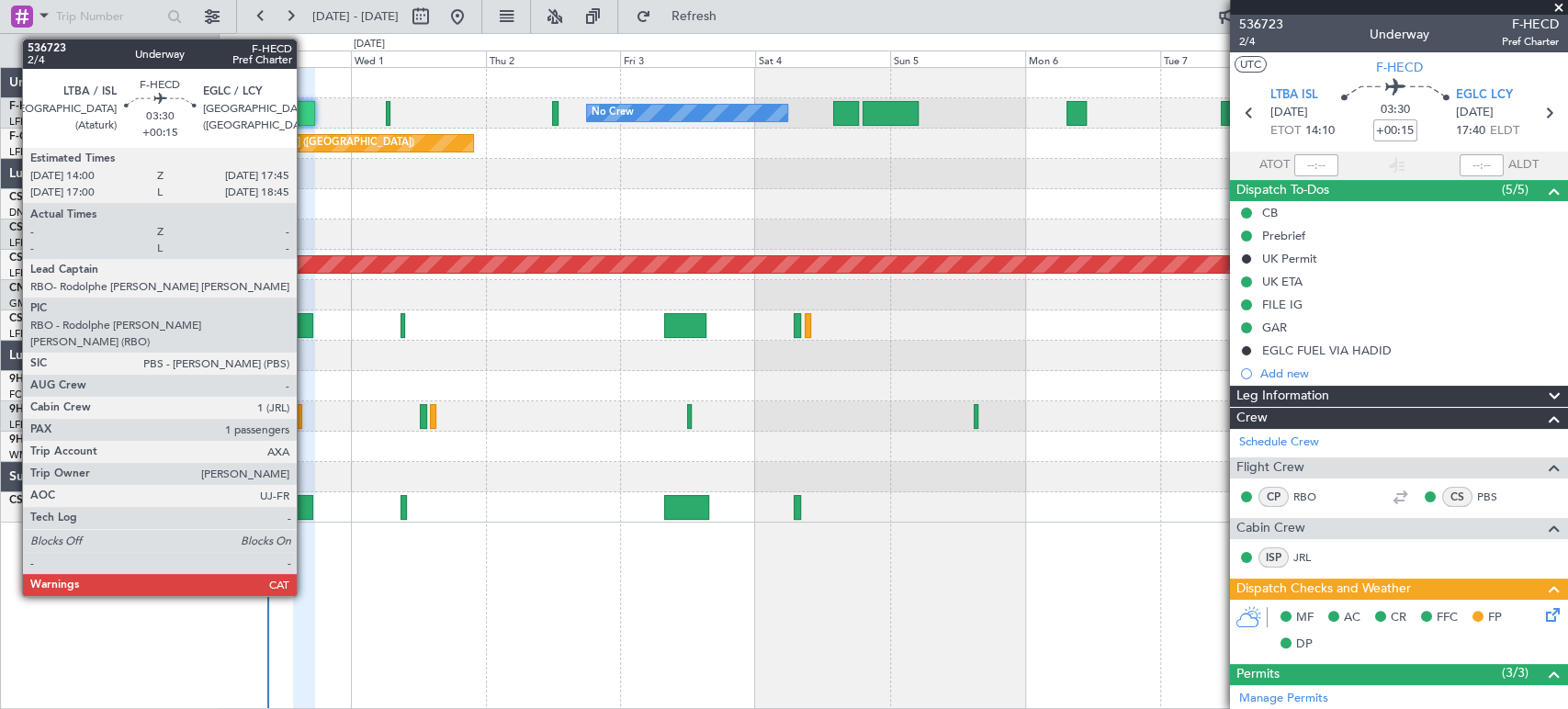
click at [308, 116] on div at bounding box center [303, 114] width 21 height 25
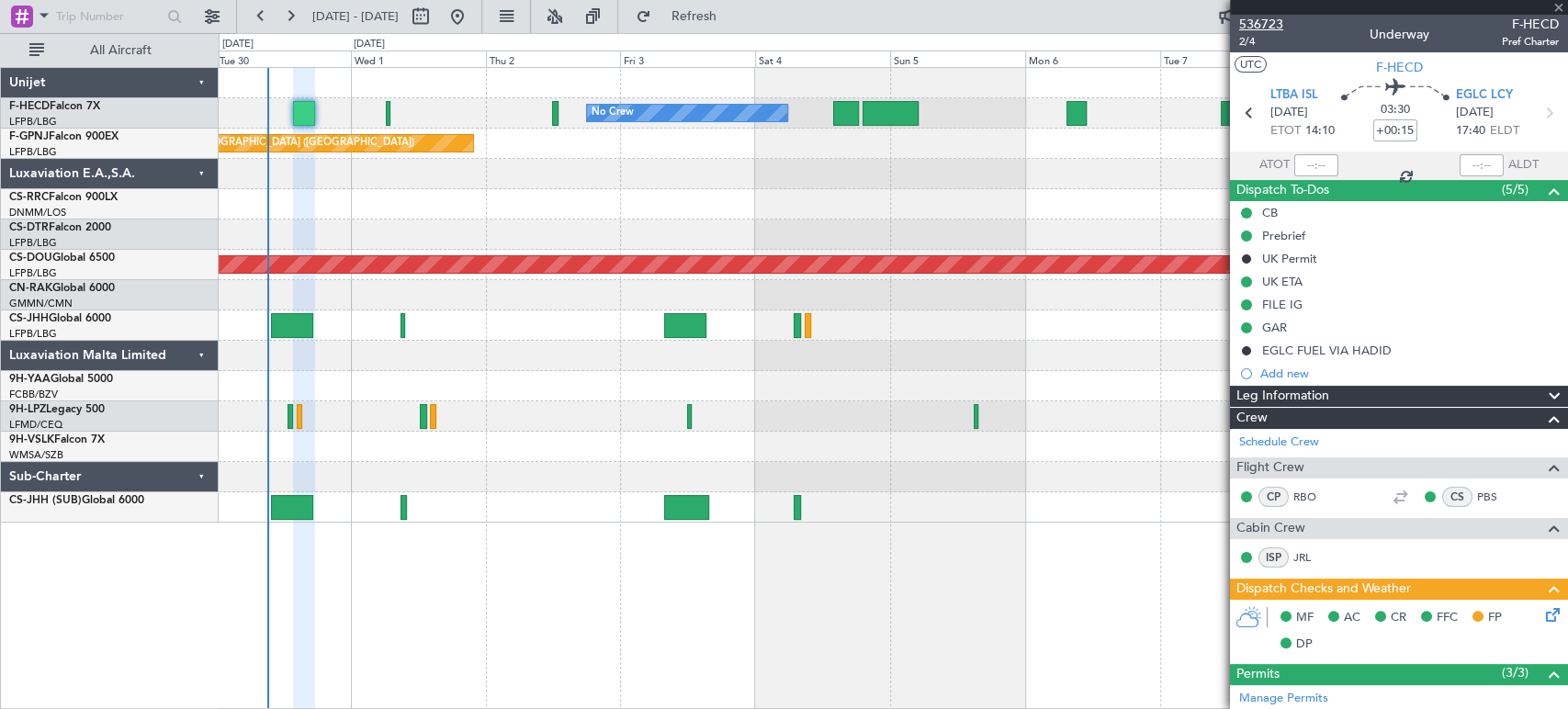
click at [1273, 23] on span "536723" at bounding box center [1261, 24] width 44 height 19
